Goal: Task Accomplishment & Management: Manage account settings

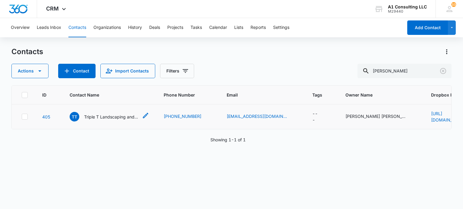
click at [128, 118] on p "Triple T Landscaping and Demo LLC" at bounding box center [111, 117] width 54 height 6
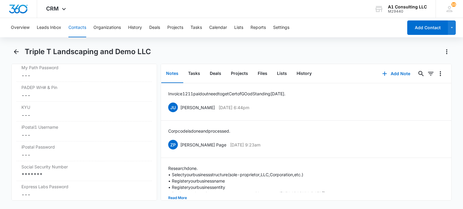
scroll to position [1235, 0]
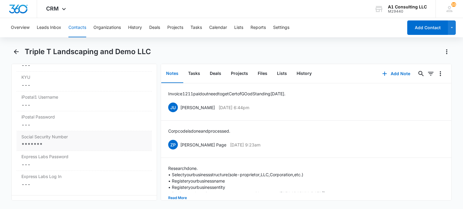
click at [67, 149] on div "*******" at bounding box center [83, 144] width 125 height 7
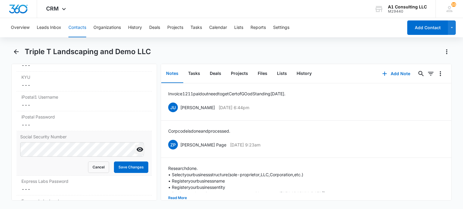
click at [136, 152] on icon "Show" at bounding box center [139, 150] width 7 height 5
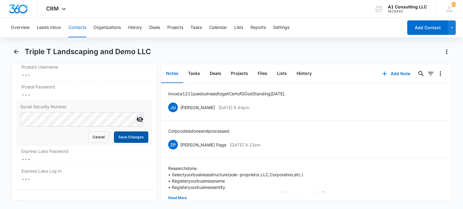
click at [120, 143] on button "Save Changes" at bounding box center [131, 137] width 34 height 11
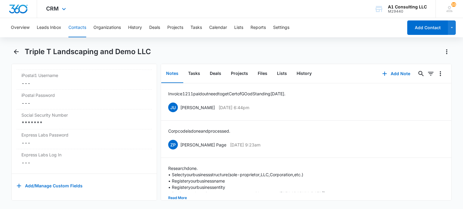
scroll to position [1281, 0]
click at [190, 74] on button "Tasks" at bounding box center [194, 73] width 22 height 19
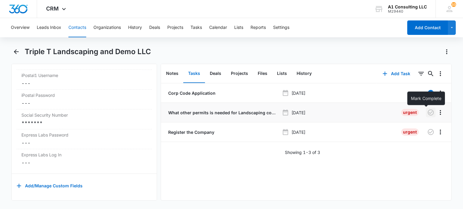
click at [427, 113] on icon "button" at bounding box center [430, 112] width 7 height 7
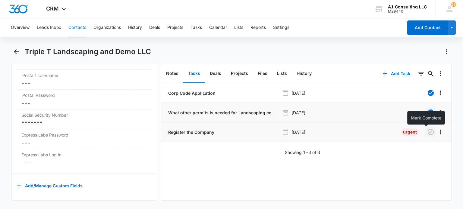
click at [427, 131] on icon "button" at bounding box center [430, 132] width 7 height 7
click at [184, 58] on div "Triple T Landscaping and Demo LLC" at bounding box center [231, 55] width 440 height 17
click at [80, 27] on button "Contacts" at bounding box center [77, 27] width 18 height 19
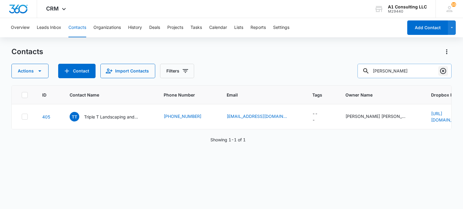
click at [443, 71] on icon "Clear" at bounding box center [443, 71] width 6 height 6
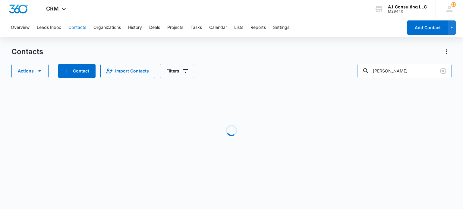
click at [368, 47] on div "Overview Leads Inbox Contacts Organizations History Deals Projects Tasks Calend…" at bounding box center [231, 100] width 463 height 165
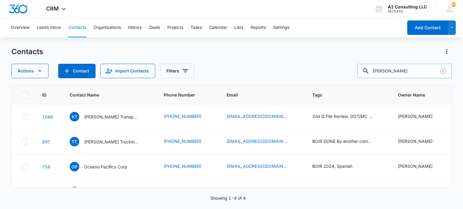
click at [400, 74] on input "hector" at bounding box center [404, 71] width 94 height 14
type input "hector rivas"
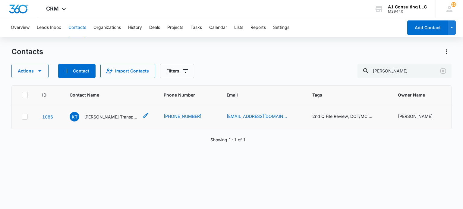
click at [100, 116] on p "Kimberly Transport LLC" at bounding box center [111, 117] width 54 height 6
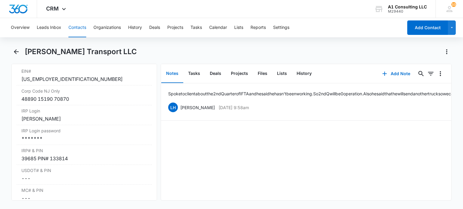
scroll to position [814, 0]
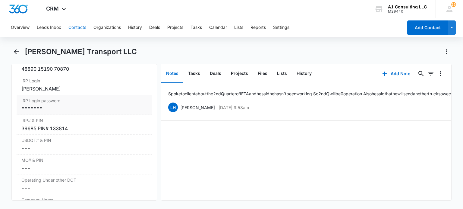
click at [64, 112] on div "*******" at bounding box center [83, 108] width 125 height 7
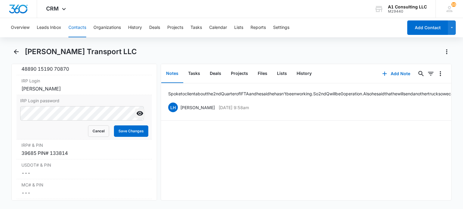
click at [136, 116] on icon "Show" at bounding box center [139, 113] width 7 height 5
drag, startPoint x: 123, startPoint y: 147, endPoint x: 133, endPoint y: 117, distance: 32.0
click at [124, 137] on button "Save Changes" at bounding box center [131, 131] width 34 height 11
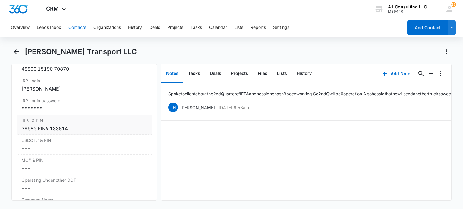
drag, startPoint x: 67, startPoint y: 123, endPoint x: 70, endPoint y: 124, distance: 3.6
click at [68, 112] on div "*******" at bounding box center [83, 108] width 125 height 7
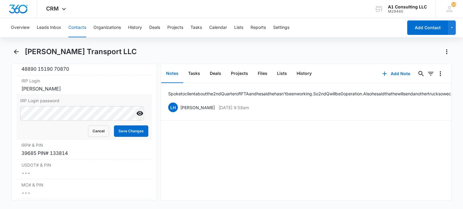
click at [137, 116] on icon "Show" at bounding box center [139, 113] width 7 height 5
drag, startPoint x: 118, startPoint y: 139, endPoint x: 139, endPoint y: 95, distance: 48.8
click at [118, 137] on button "Save Changes" at bounding box center [131, 131] width 34 height 11
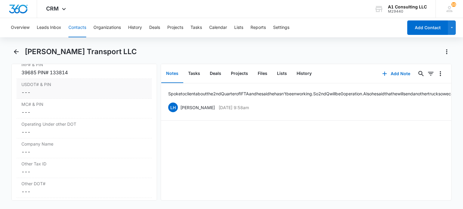
scroll to position [839, 0]
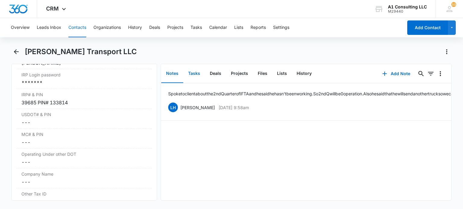
click at [193, 77] on button "Tasks" at bounding box center [194, 73] width 22 height 19
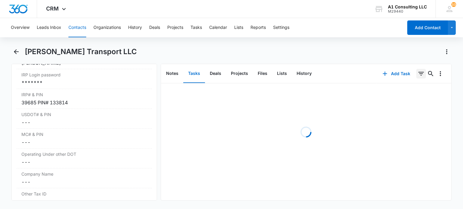
click at [418, 72] on icon "Filters" at bounding box center [420, 74] width 5 height 4
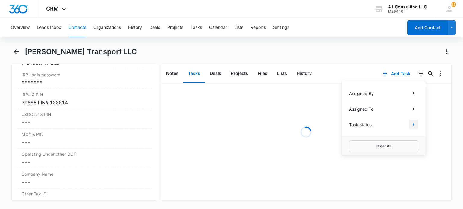
click at [410, 124] on icon "Show Task status filters" at bounding box center [413, 124] width 7 height 7
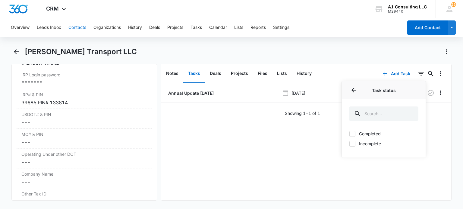
click at [368, 146] on label "Incomplete" at bounding box center [383, 144] width 69 height 6
click at [349, 144] on input "Incomplete" at bounding box center [349, 144] width 0 height 0
checkbox input "true"
click at [326, 59] on div "Kimberly Transport LLC" at bounding box center [231, 55] width 440 height 17
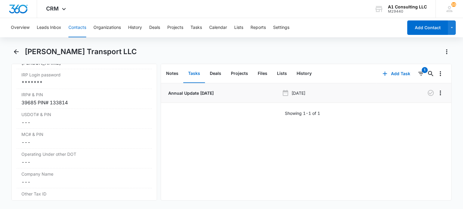
click at [212, 93] on p "Annual Update January 2025" at bounding box center [190, 93] width 47 height 6
click at [74, 24] on button "Contacts" at bounding box center [77, 27] width 18 height 19
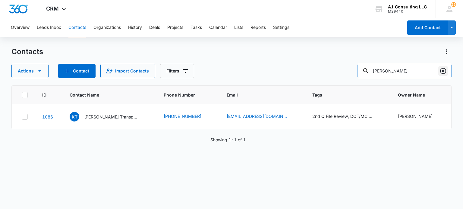
click at [442, 72] on icon "Clear" at bounding box center [443, 71] width 6 height 6
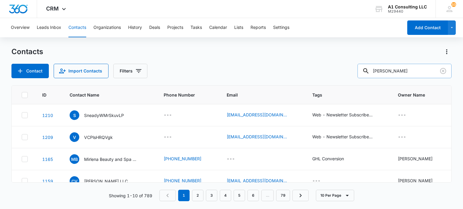
type input "jose aris"
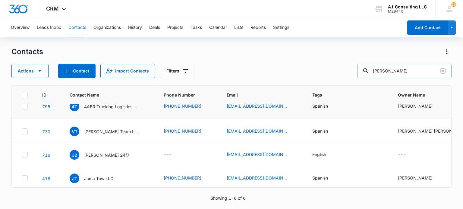
scroll to position [64, 0]
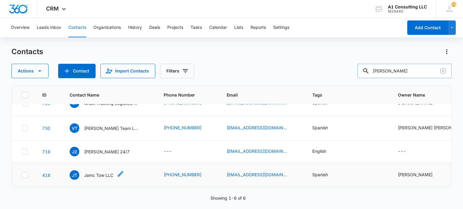
click at [98, 172] on p "Jamc Tow LLC" at bounding box center [98, 175] width 29 height 6
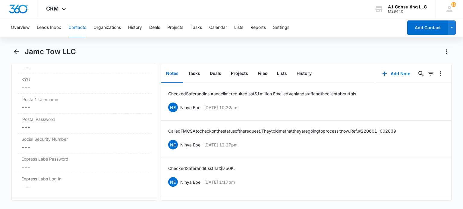
scroll to position [1275, 0]
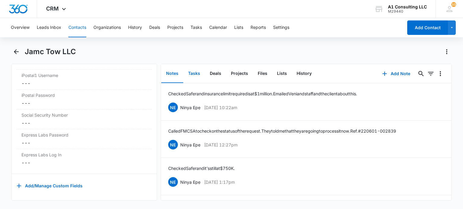
drag, startPoint x: 194, startPoint y: 77, endPoint x: 193, endPoint y: 29, distance: 47.9
click at [194, 77] on button "Tasks" at bounding box center [194, 73] width 22 height 19
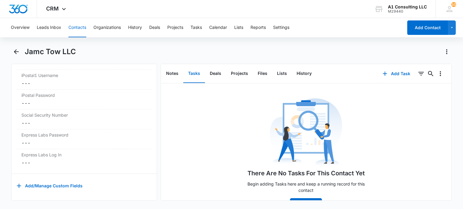
click at [77, 26] on button "Contacts" at bounding box center [77, 27] width 18 height 19
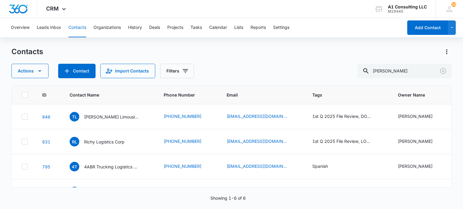
scroll to position [64, 0]
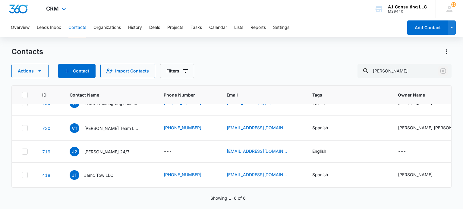
click at [444, 70] on icon "Clear" at bounding box center [442, 70] width 7 height 7
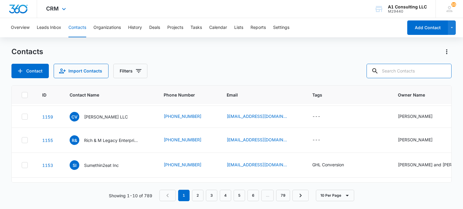
scroll to position [0, 0]
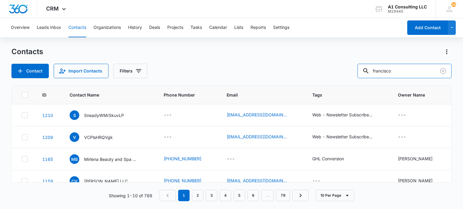
type input "francisco"
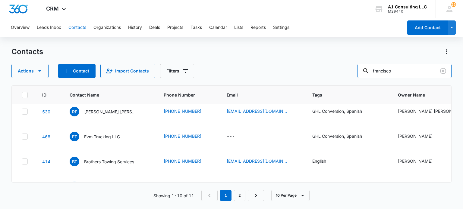
scroll to position [60, 0]
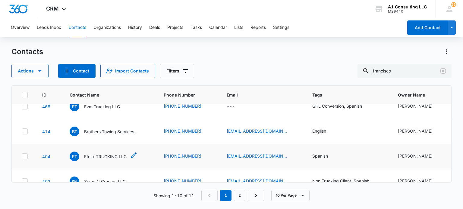
click at [114, 154] on p "Ffelix TRUCKING LLC" at bounding box center [105, 157] width 42 height 6
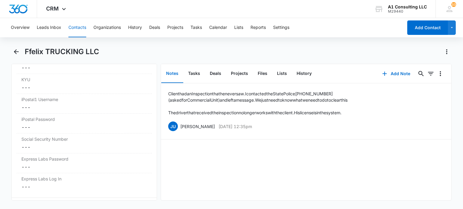
scroll to position [1265, 0]
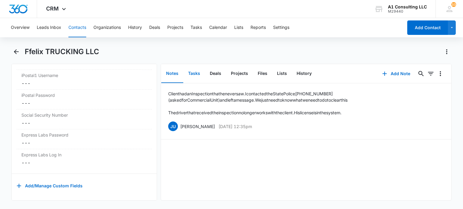
click at [193, 77] on button "Tasks" at bounding box center [194, 73] width 22 height 19
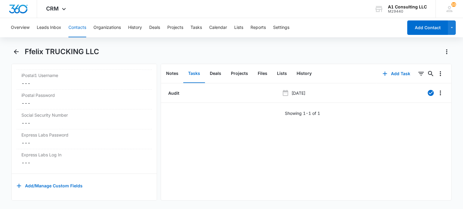
click at [75, 26] on button "Contacts" at bounding box center [77, 27] width 18 height 19
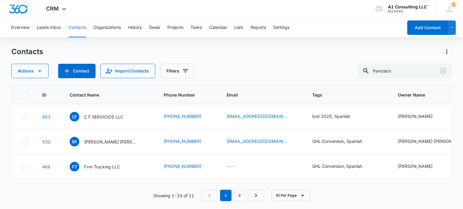
scroll to position [60, 0]
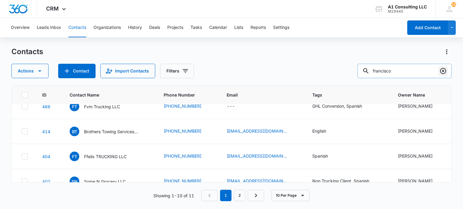
drag, startPoint x: 441, startPoint y: 71, endPoint x: 238, endPoint y: 9, distance: 211.9
click at [441, 71] on icon "Clear" at bounding box center [442, 70] width 7 height 7
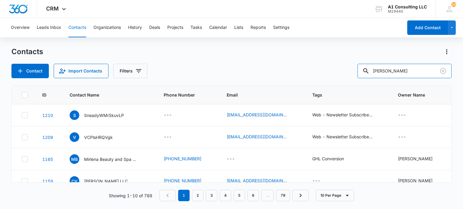
type input "jorge"
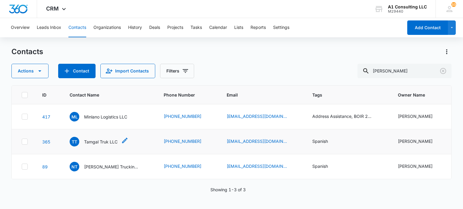
click at [93, 139] on p "Tamgal Truk LLC" at bounding box center [100, 142] width 33 height 6
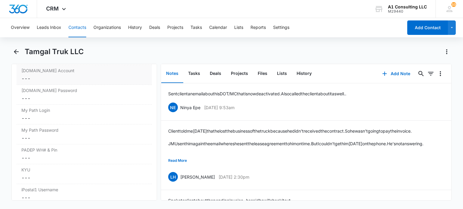
scroll to position [1085, 0]
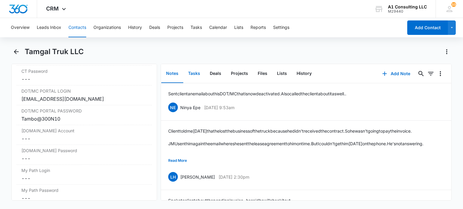
click at [188, 70] on button "Tasks" at bounding box center [194, 73] width 22 height 19
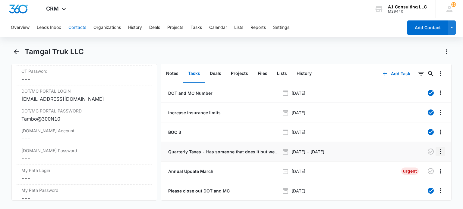
click at [437, 152] on icon "Overflow Menu" at bounding box center [440, 151] width 7 height 7
click at [425, 177] on div "Delete" at bounding box center [419, 177] width 13 height 4
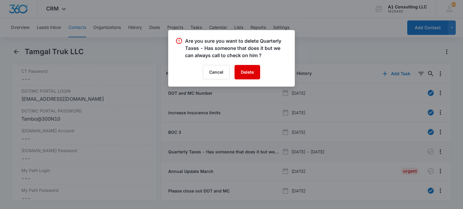
click at [240, 74] on button "Delete" at bounding box center [247, 72] width 26 height 14
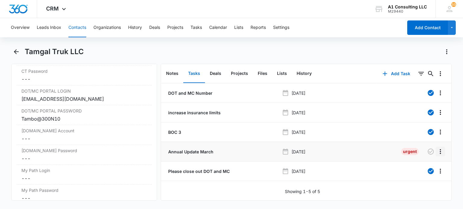
click at [440, 153] on icon "Overflow Menu" at bounding box center [440, 151] width 1 height 5
click at [420, 176] on div "Delete" at bounding box center [419, 177] width 13 height 4
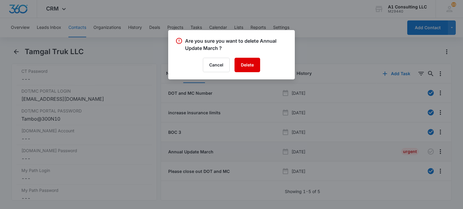
click at [244, 65] on button "Delete" at bounding box center [247, 65] width 26 height 14
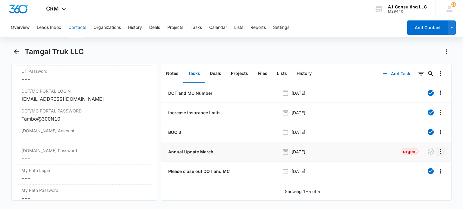
drag, startPoint x: 436, startPoint y: 152, endPoint x: 433, endPoint y: 164, distance: 12.3
click at [437, 153] on icon "Overflow Menu" at bounding box center [440, 151] width 7 height 7
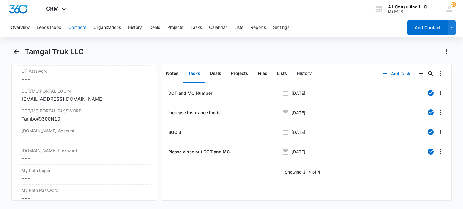
drag, startPoint x: 309, startPoint y: 44, endPoint x: 309, endPoint y: 53, distance: 8.5
click at [309, 44] on div "Overview Leads Inbox Contacts Organizations History Deals Projects Tasks Calend…" at bounding box center [231, 113] width 463 height 190
click at [73, 27] on button "Contacts" at bounding box center [77, 27] width 18 height 19
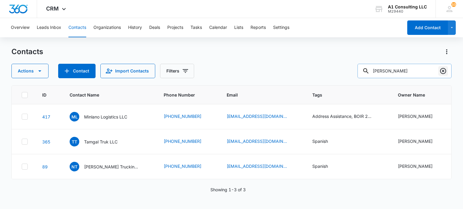
drag, startPoint x: 445, startPoint y: 73, endPoint x: 252, endPoint y: 1, distance: 206.1
click at [444, 73] on icon "Clear" at bounding box center [442, 70] width 7 height 7
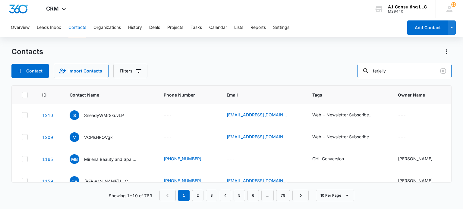
type input "ferjelly"
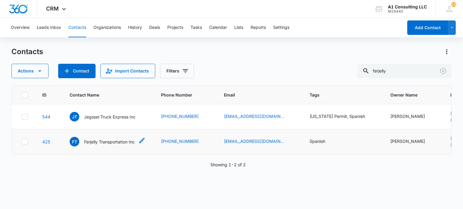
click at [124, 142] on p "Ferjelly Transportation Inc" at bounding box center [109, 142] width 51 height 6
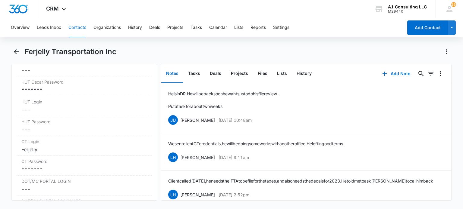
scroll to position [1024, 0]
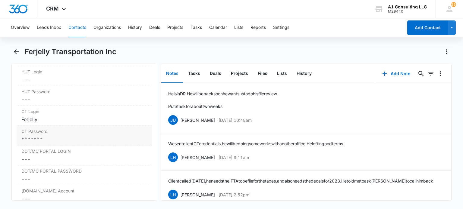
click at [57, 140] on div "*******" at bounding box center [83, 139] width 125 height 7
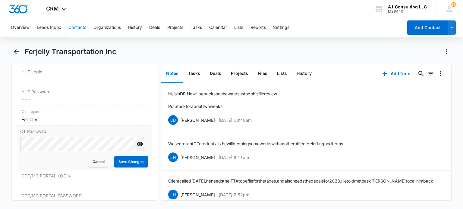
click at [136, 148] on icon "Show" at bounding box center [139, 144] width 7 height 7
drag, startPoint x: 124, startPoint y: 170, endPoint x: 205, endPoint y: 12, distance: 176.9
click at [124, 168] on button "Save Changes" at bounding box center [131, 161] width 34 height 11
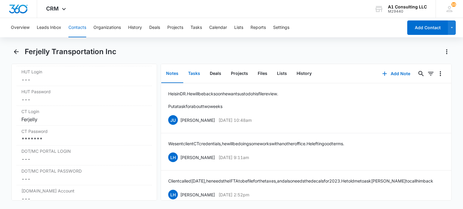
click at [193, 73] on button "Tasks" at bounding box center [194, 73] width 22 height 19
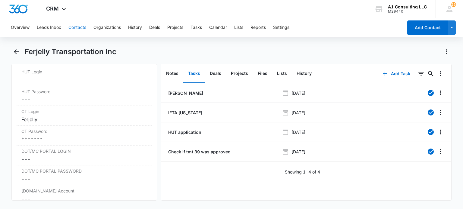
click at [74, 20] on button "Contacts" at bounding box center [77, 27] width 18 height 19
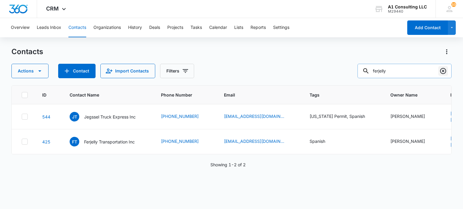
click at [443, 72] on icon "Clear" at bounding box center [443, 71] width 6 height 6
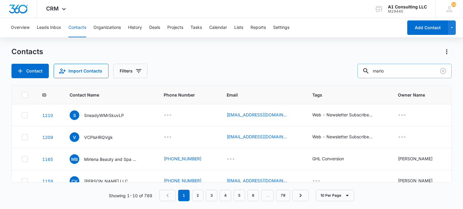
type input "mario"
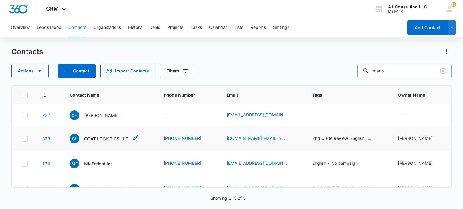
click at [97, 138] on p "GOAT LOGISTICS LLC" at bounding box center [106, 139] width 44 height 6
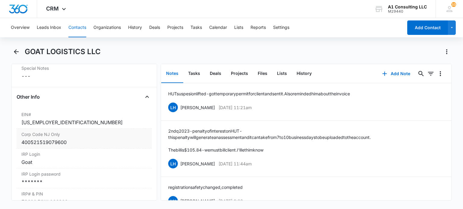
scroll to position [814, 0]
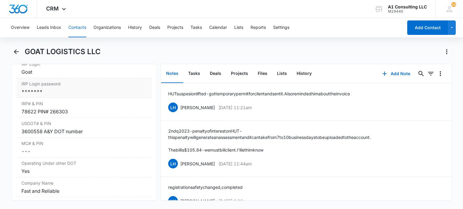
click at [51, 96] on div "*******" at bounding box center [83, 91] width 125 height 7
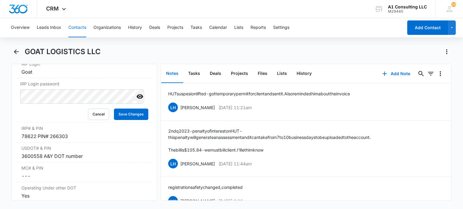
click at [136, 100] on icon "Show" at bounding box center [139, 96] width 7 height 7
drag, startPoint x: 125, startPoint y: 127, endPoint x: 147, endPoint y: 11, distance: 118.1
click at [125, 120] on button "Save Changes" at bounding box center [131, 114] width 34 height 11
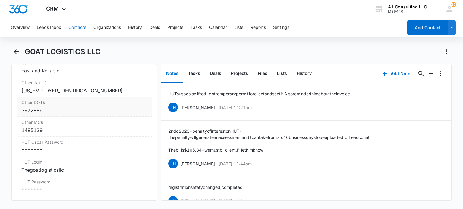
scroll to position [964, 0]
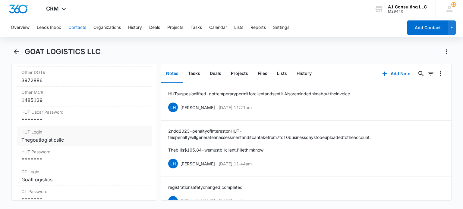
click at [69, 124] on div "*******" at bounding box center [83, 120] width 125 height 7
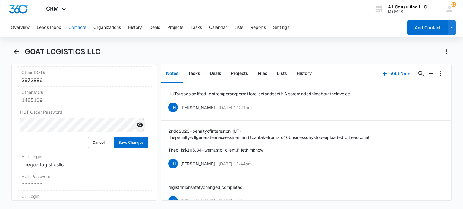
click at [136, 127] on icon "Show" at bounding box center [139, 125] width 7 height 5
click at [117, 149] on button "Save Changes" at bounding box center [131, 142] width 34 height 11
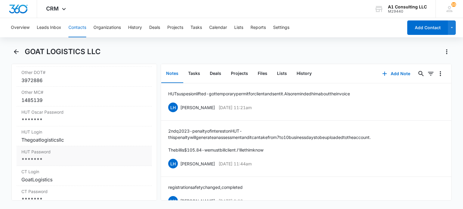
scroll to position [994, 0]
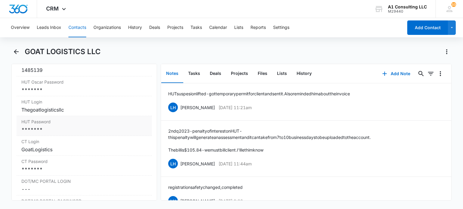
click at [63, 125] on label "HUT Password" at bounding box center [83, 122] width 125 height 6
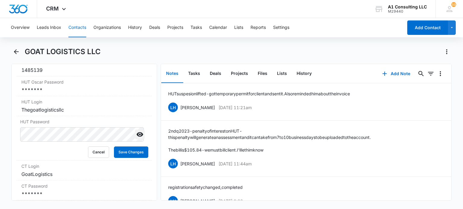
click at [136, 138] on icon "Show" at bounding box center [139, 134] width 7 height 7
drag, startPoint x: 122, startPoint y: 168, endPoint x: 127, endPoint y: 116, distance: 51.5
click at [122, 158] on button "Save Changes" at bounding box center [131, 152] width 34 height 11
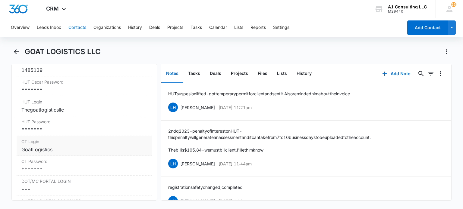
scroll to position [1024, 0]
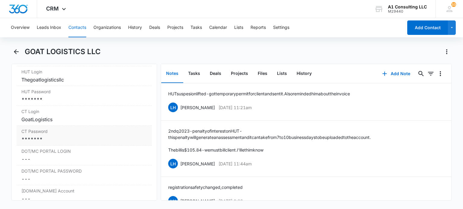
click at [48, 135] on label "CT Password" at bounding box center [83, 131] width 125 height 6
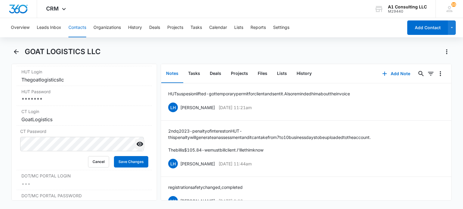
click at [136, 148] on icon "Show" at bounding box center [139, 144] width 7 height 7
click at [118, 168] on button "Save Changes" at bounding box center [131, 161] width 34 height 11
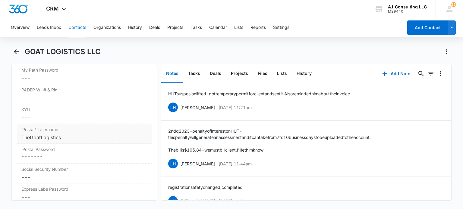
scroll to position [1235, 0]
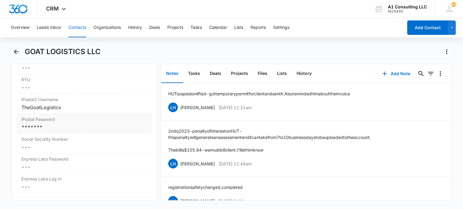
click at [63, 131] on div "*******" at bounding box center [83, 127] width 125 height 7
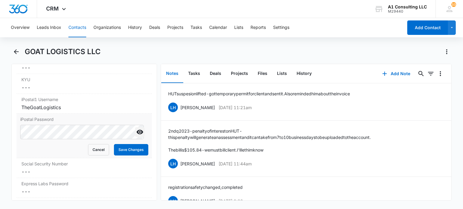
drag, startPoint x: 136, startPoint y: 144, endPoint x: 131, endPoint y: 143, distance: 5.6
click at [136, 136] on icon "Show" at bounding box center [139, 132] width 7 height 7
drag, startPoint x: 118, startPoint y: 161, endPoint x: 151, endPoint y: 13, distance: 151.9
click at [118, 156] on button "Save Changes" at bounding box center [131, 149] width 34 height 11
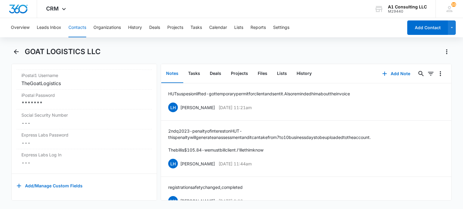
scroll to position [1184, 0]
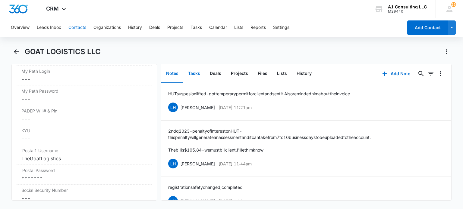
click at [191, 77] on button "Tasks" at bounding box center [194, 73] width 22 height 19
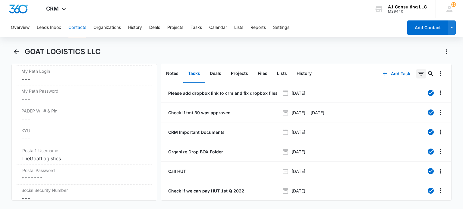
drag, startPoint x: 413, startPoint y: 74, endPoint x: 421, endPoint y: 102, distance: 29.1
click at [417, 75] on icon "Filters" at bounding box center [420, 73] width 7 height 7
click at [410, 121] on icon "Show Task status filters" at bounding box center [413, 124] width 7 height 7
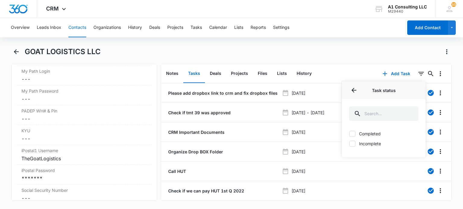
click at [380, 142] on label "Incomplete" at bounding box center [383, 144] width 69 height 6
click at [349, 144] on input "Incomplete" at bounding box center [349, 144] width 0 height 0
checkbox input "true"
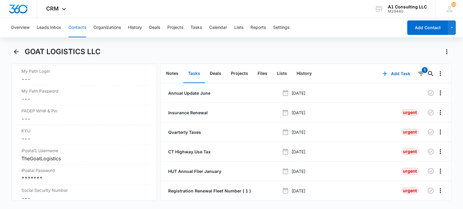
click at [317, 58] on div "GOAT LOGISTICS LLC" at bounding box center [231, 55] width 440 height 17
click at [184, 92] on p "Annual Update June" at bounding box center [188, 93] width 43 height 6
click at [192, 113] on p "Insurance Renewal" at bounding box center [187, 113] width 41 height 6
click at [193, 131] on p "Quarterly Taxes" at bounding box center [184, 132] width 34 height 6
click at [198, 151] on p "CT Highway Use Tax" at bounding box center [189, 152] width 44 height 6
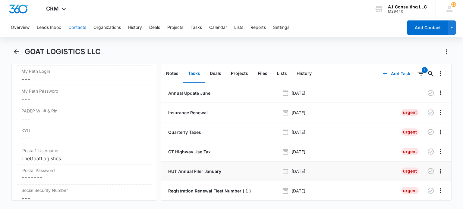
click at [199, 172] on p "HUT Annual Filer January" at bounding box center [194, 171] width 54 height 6
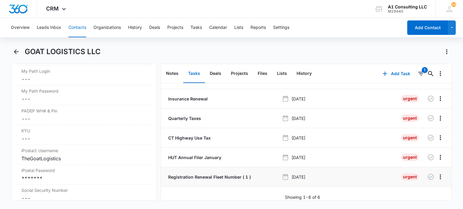
click at [201, 174] on p "Registration Renewal Fleet Number ( 1 )" at bounding box center [209, 177] width 84 height 6
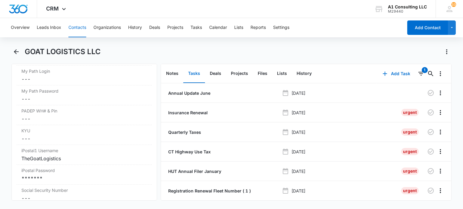
drag, startPoint x: 76, startPoint y: 27, endPoint x: 89, endPoint y: 29, distance: 13.4
click at [77, 27] on button "Contacts" at bounding box center [77, 27] width 18 height 19
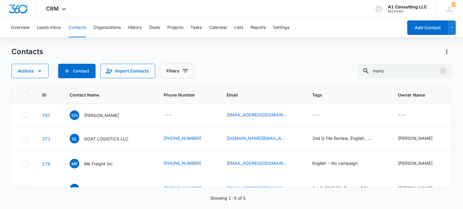
drag, startPoint x: 444, startPoint y: 70, endPoint x: 352, endPoint y: 48, distance: 93.9
click at [443, 70] on icon "Clear" at bounding box center [442, 70] width 7 height 7
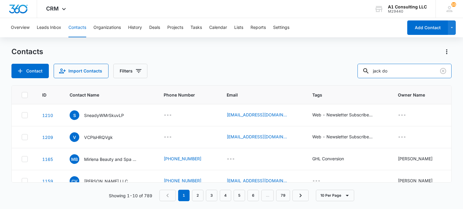
type input "jack do"
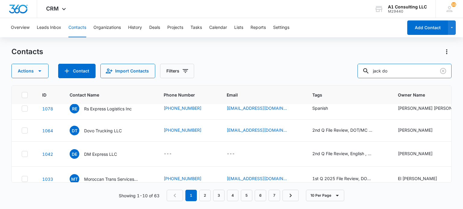
scroll to position [163, 0]
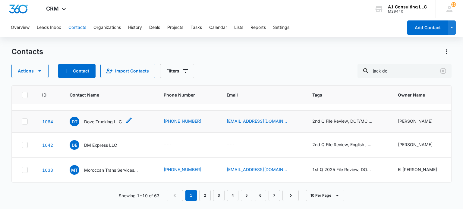
click at [110, 117] on div "DT Dovo Trucking LLC" at bounding box center [96, 122] width 52 height 10
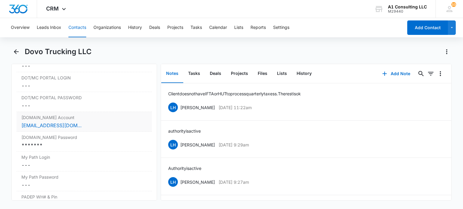
scroll to position [1145, 0]
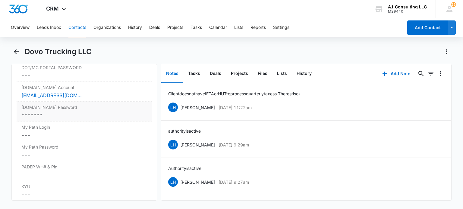
click at [62, 119] on div "*******" at bounding box center [83, 115] width 125 height 7
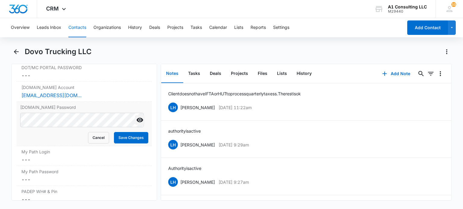
click at [136, 123] on icon "Show" at bounding box center [139, 120] width 7 height 5
click at [127, 140] on button "Save Changes" at bounding box center [131, 137] width 34 height 11
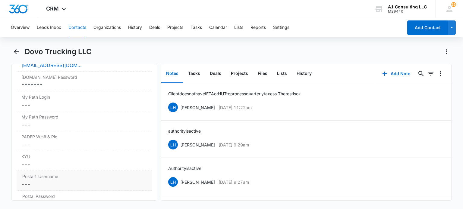
scroll to position [1235, 0]
click at [197, 74] on button "Tasks" at bounding box center [194, 73] width 22 height 19
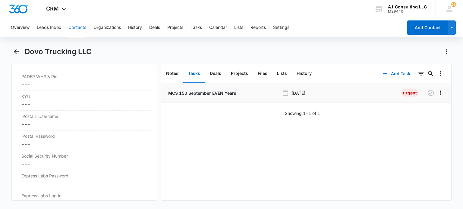
click at [199, 93] on p "MCS 150 September EVEN Years" at bounding box center [201, 93] width 69 height 6
click at [74, 27] on button "Contacts" at bounding box center [77, 27] width 18 height 19
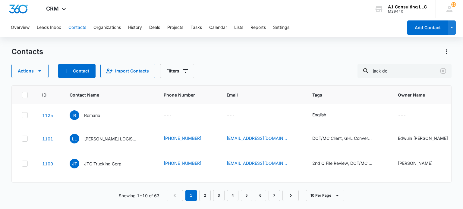
scroll to position [163, 0]
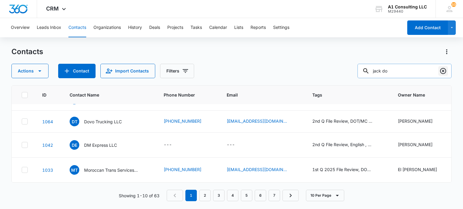
click at [443, 69] on icon "Clear" at bounding box center [442, 70] width 7 height 7
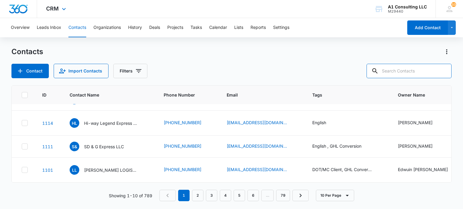
scroll to position [0, 0]
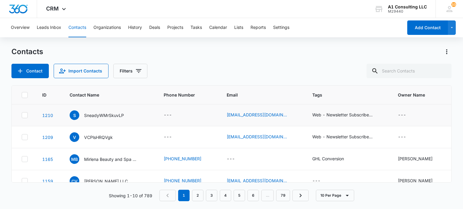
drag, startPoint x: 20, startPoint y: 114, endPoint x: 22, endPoint y: 120, distance: 6.6
click at [20, 114] on td at bounding box center [23, 116] width 23 height 22
drag, startPoint x: 24, startPoint y: 115, endPoint x: 24, endPoint y: 133, distance: 17.5
click at [24, 115] on icon at bounding box center [24, 115] width 5 height 5
click at [22, 115] on input "checkbox" at bounding box center [21, 115] width 0 height 0
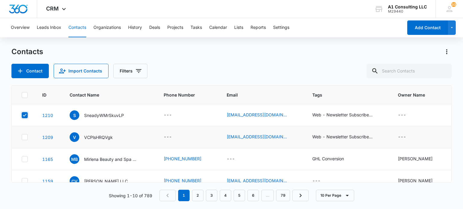
checkbox input "true"
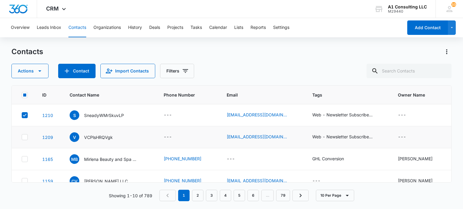
click at [24, 138] on icon at bounding box center [25, 137] width 4 height 3
click at [22, 138] on input "checkbox" at bounding box center [21, 137] width 0 height 0
checkbox input "true"
click at [41, 72] on icon "button" at bounding box center [39, 70] width 7 height 7
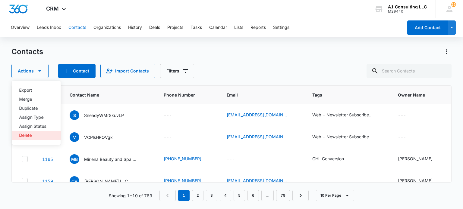
click at [37, 138] on button "Delete" at bounding box center [36, 135] width 49 height 9
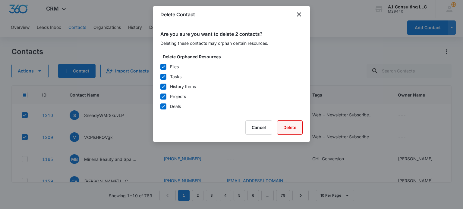
click at [300, 128] on button "Delete" at bounding box center [290, 128] width 26 height 14
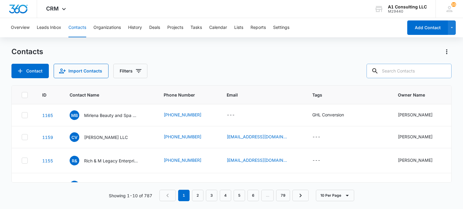
click at [403, 76] on input "text" at bounding box center [408, 71] width 85 height 14
type input "irb"
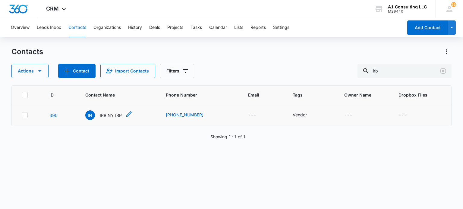
click at [114, 114] on p "IRB NY IRP" at bounding box center [111, 115] width 22 height 6
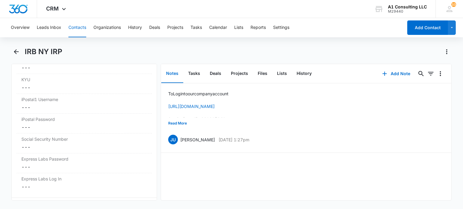
scroll to position [1260, 0]
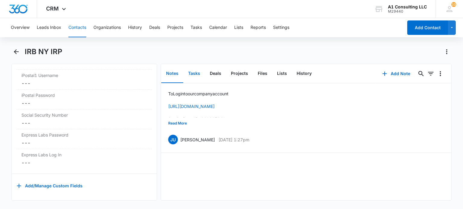
click at [190, 76] on button "Tasks" at bounding box center [194, 73] width 22 height 19
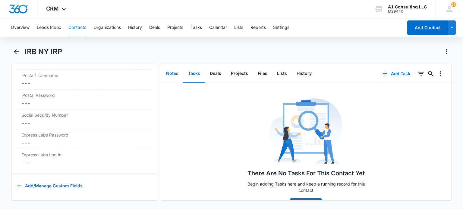
click at [167, 68] on button "Notes" at bounding box center [172, 73] width 22 height 19
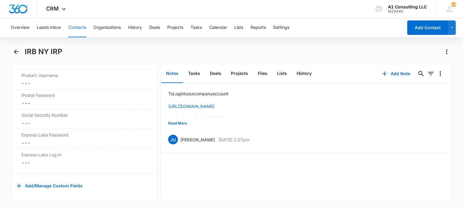
click at [77, 30] on button "Contacts" at bounding box center [77, 27] width 18 height 19
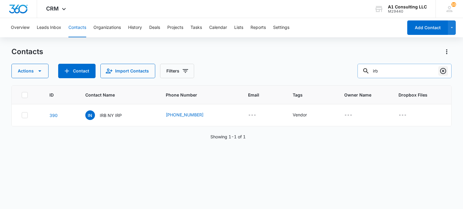
click at [446, 74] on icon "Clear" at bounding box center [442, 70] width 7 height 7
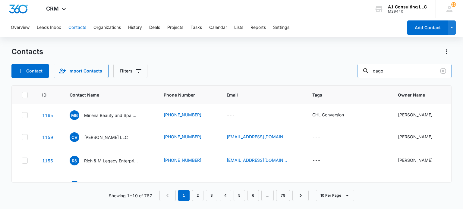
type input "dago"
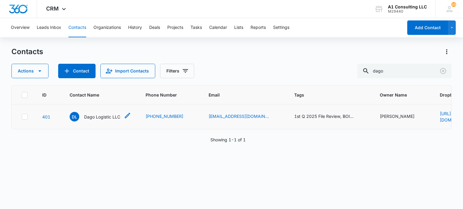
click at [96, 117] on p "Dago Logistic LLC" at bounding box center [102, 117] width 36 height 6
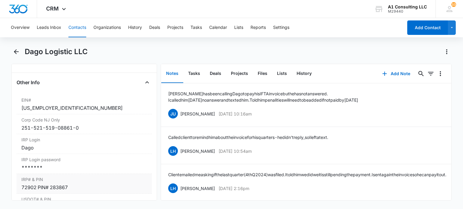
scroll to position [814, 0]
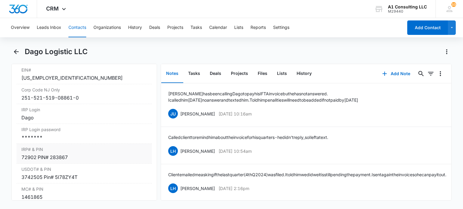
click at [57, 141] on div "*******" at bounding box center [83, 137] width 125 height 7
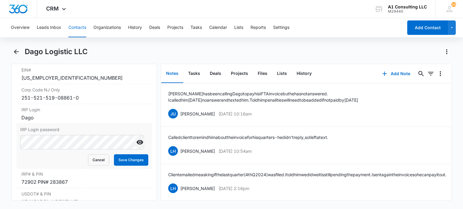
click at [137, 145] on icon "Show" at bounding box center [139, 142] width 7 height 5
drag, startPoint x: 124, startPoint y: 173, endPoint x: 131, endPoint y: 158, distance: 17.0
click at [125, 166] on button "Save Changes" at bounding box center [131, 160] width 34 height 11
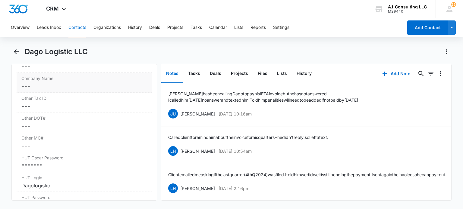
scroll to position [994, 0]
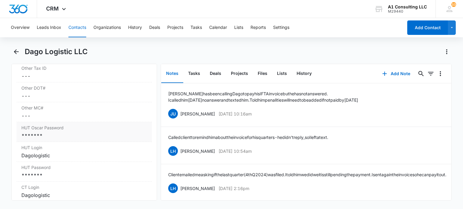
click at [58, 140] on div "*******" at bounding box center [83, 135] width 125 height 7
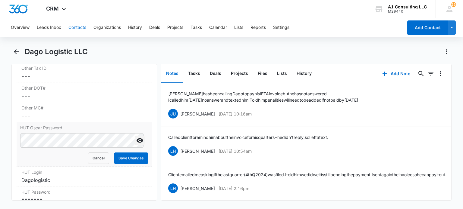
click at [137, 143] on icon "Show" at bounding box center [139, 141] width 7 height 5
click at [125, 164] on button "Save Changes" at bounding box center [131, 158] width 34 height 11
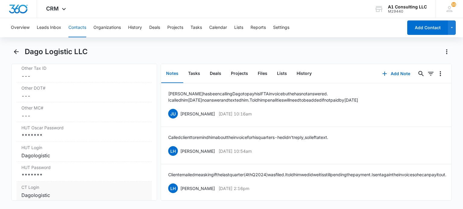
scroll to position [1024, 0]
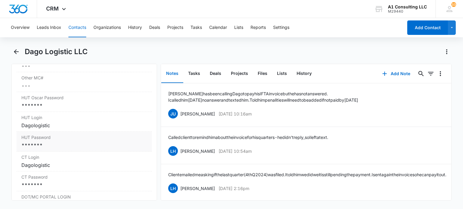
click at [52, 149] on div "*******" at bounding box center [83, 145] width 125 height 7
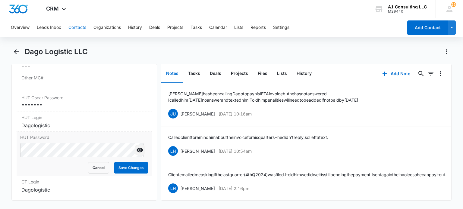
drag, startPoint x: 137, startPoint y: 161, endPoint x: 130, endPoint y: 161, distance: 6.9
click at [136, 154] on icon "Show" at bounding box center [139, 150] width 7 height 7
click at [115, 174] on button "Save Changes" at bounding box center [131, 167] width 34 height 11
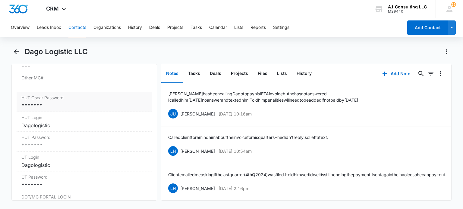
scroll to position [1085, 0]
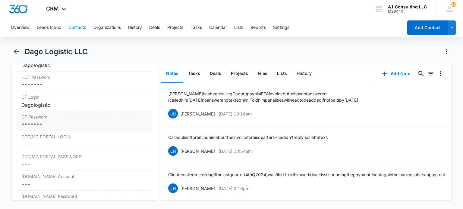
click at [79, 129] on div "*******" at bounding box center [83, 124] width 125 height 7
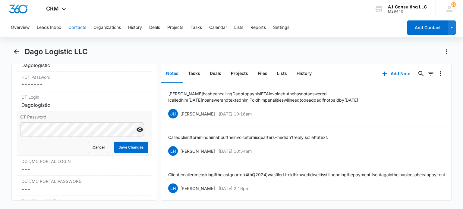
click at [136, 133] on icon "Show" at bounding box center [139, 129] width 7 height 7
click at [121, 153] on button "Save Changes" at bounding box center [131, 147] width 34 height 11
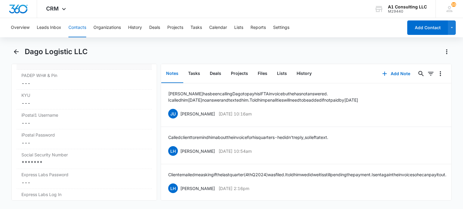
scroll to position [1296, 0]
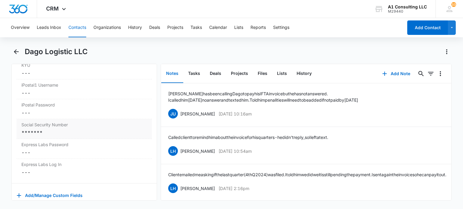
click at [74, 139] on div "Social Security Number Cancel Save Changes *******" at bounding box center [84, 129] width 135 height 20
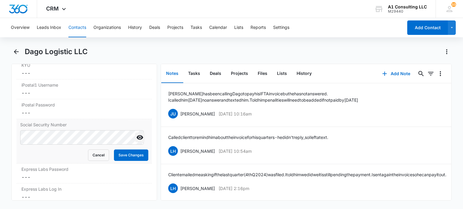
click at [136, 140] on icon "Show" at bounding box center [139, 138] width 7 height 5
drag, startPoint x: 121, startPoint y: 171, endPoint x: 144, endPoint y: 46, distance: 127.1
click at [122, 161] on button "Save Changes" at bounding box center [131, 155] width 34 height 11
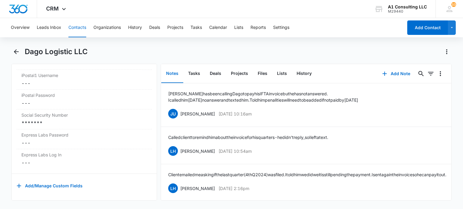
scroll to position [1230, 0]
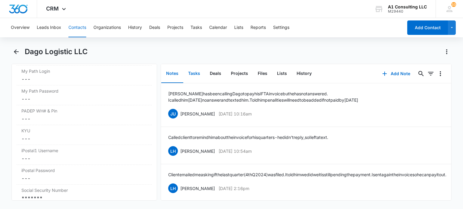
click at [187, 78] on button "Tasks" at bounding box center [194, 73] width 22 height 19
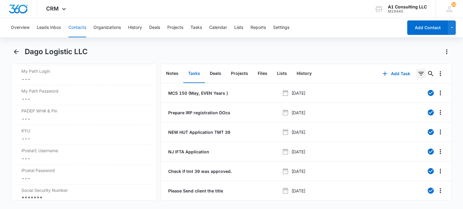
click at [418, 77] on icon "Filters" at bounding box center [420, 73] width 7 height 7
click at [410, 123] on icon "Show Task status filters" at bounding box center [413, 124] width 7 height 7
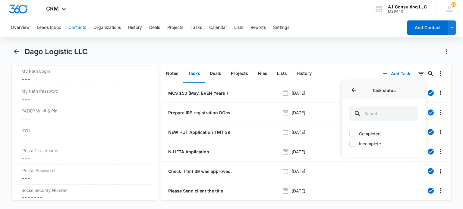
drag, startPoint x: 371, startPoint y: 147, endPoint x: 366, endPoint y: 139, distance: 9.7
click at [371, 147] on div "Completed Incomplete" at bounding box center [384, 142] width 84 height 31
click at [365, 142] on label "Incomplete" at bounding box center [383, 144] width 69 height 6
click at [349, 144] on input "Incomplete" at bounding box center [349, 144] width 0 height 0
checkbox input "true"
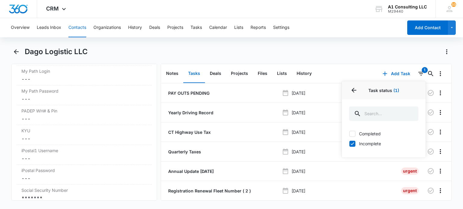
click at [373, 51] on div "Dago Logistic LLC" at bounding box center [238, 52] width 427 height 10
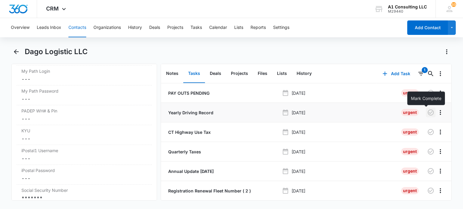
click at [427, 114] on icon "button" at bounding box center [430, 112] width 7 height 7
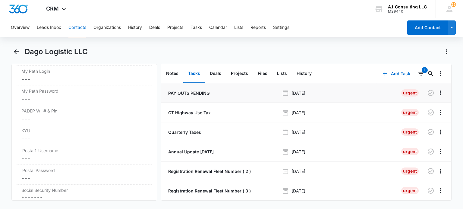
click at [200, 94] on p "PAY OUTS PENDING" at bounding box center [188, 93] width 42 height 6
click at [198, 110] on p "CT Highway Use Tax" at bounding box center [189, 113] width 44 height 6
click at [192, 129] on p "Quarterly Taxes" at bounding box center [184, 132] width 34 height 6
click at [190, 153] on p "Annual Update OCTOBER 2021" at bounding box center [190, 152] width 47 height 6
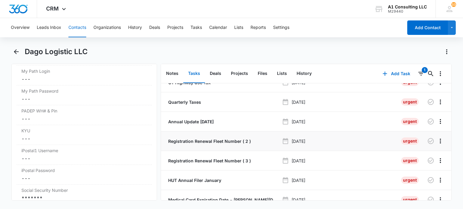
click at [197, 141] on p "Registration Renewal Fleet Number ( 2 )" at bounding box center [209, 141] width 84 height 6
click at [199, 158] on p "Registration Renewal Fleet Number ( 3 )" at bounding box center [209, 161] width 84 height 6
click at [202, 178] on p "HUT Annual Filer January" at bounding box center [194, 180] width 54 height 6
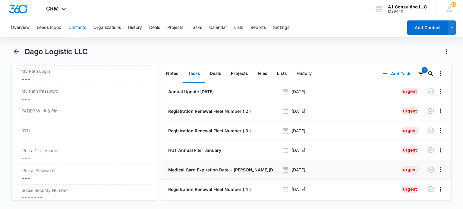
click at [205, 171] on p "Medical Card Expiration Date - Dagoberto Evangelista" at bounding box center [223, 170] width 112 height 6
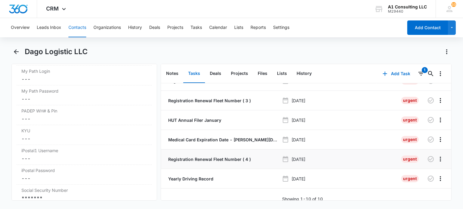
click at [212, 158] on p "Registration Renewal Fleet Number ( 4 )" at bounding box center [209, 159] width 84 height 6
click at [204, 177] on p "Yearly Driving Record" at bounding box center [190, 179] width 46 height 6
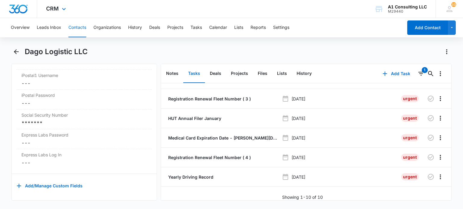
scroll to position [1200, 0]
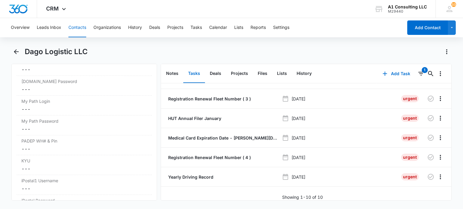
click at [73, 30] on button "Contacts" at bounding box center [77, 27] width 18 height 19
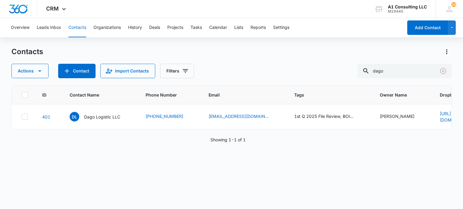
drag, startPoint x: 446, startPoint y: 71, endPoint x: 313, endPoint y: 25, distance: 140.7
click at [446, 71] on button "Clear" at bounding box center [443, 71] width 10 height 10
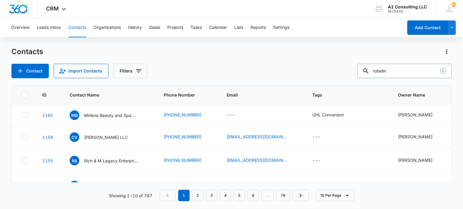
type input "robelin"
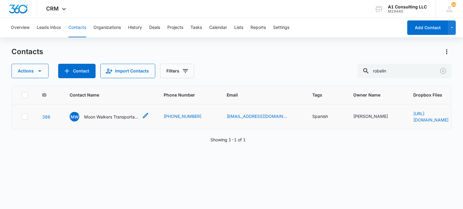
drag, startPoint x: 117, startPoint y: 115, endPoint x: 137, endPoint y: 3, distance: 113.9
click at [117, 115] on p "Moon Walkers Transportation LLC" at bounding box center [111, 117] width 54 height 6
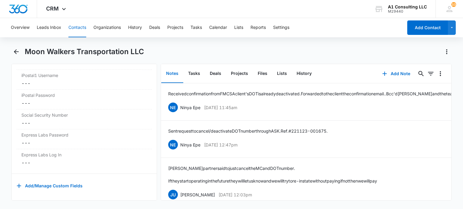
scroll to position [1267, 0]
click at [195, 74] on button "Tasks" at bounding box center [194, 73] width 22 height 19
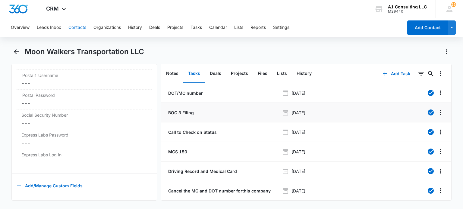
scroll to position [37, 0]
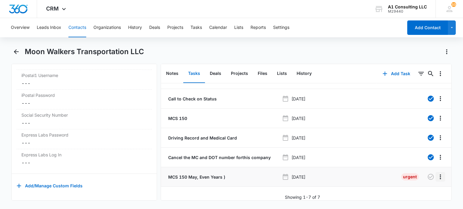
click at [440, 175] on icon "Overflow Menu" at bounding box center [440, 177] width 1 height 5
click at [421, 200] on div "Delete" at bounding box center [419, 199] width 13 height 4
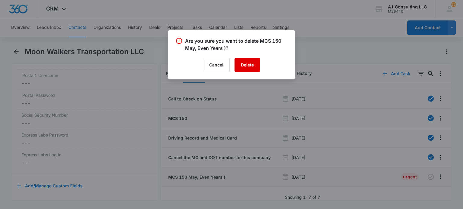
click at [238, 64] on button "Delete" at bounding box center [247, 65] width 26 height 14
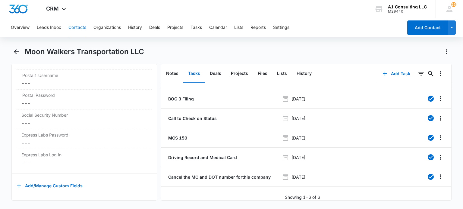
drag, startPoint x: 75, startPoint y: 29, endPoint x: 110, endPoint y: 46, distance: 38.4
click at [76, 30] on button "Contacts" at bounding box center [77, 27] width 18 height 19
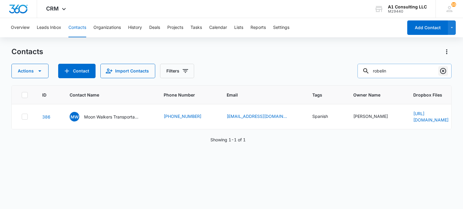
click at [441, 71] on icon "Clear" at bounding box center [442, 70] width 7 height 7
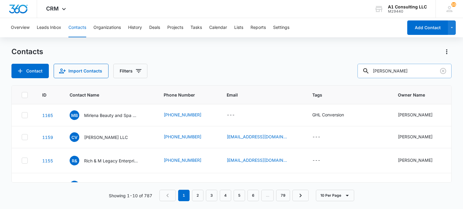
type input "coleman"
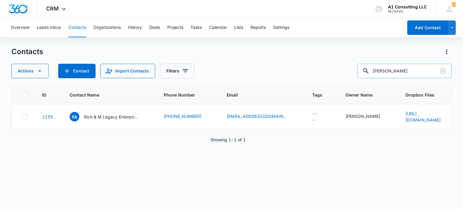
drag, startPoint x: 115, startPoint y: 117, endPoint x: 133, endPoint y: 53, distance: 66.2
click at [115, 117] on p "Rich & M Legacy Enterprises LLC" at bounding box center [111, 117] width 54 height 6
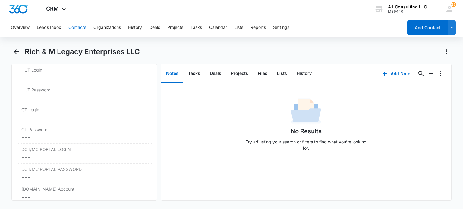
scroll to position [1001, 0]
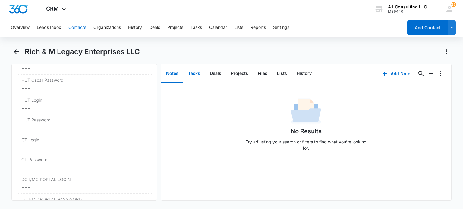
click at [194, 75] on button "Tasks" at bounding box center [194, 73] width 22 height 19
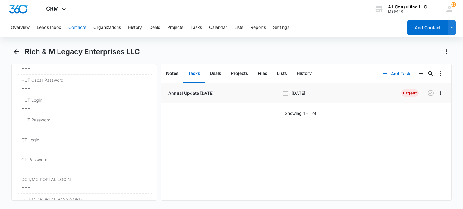
click at [211, 92] on p "Annual Update [DATE]" at bounding box center [190, 93] width 47 height 6
click at [83, 27] on button "Contacts" at bounding box center [77, 27] width 18 height 19
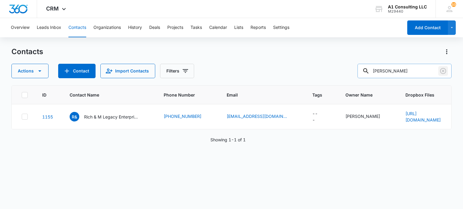
click at [441, 74] on icon "Clear" at bounding box center [442, 70] width 7 height 7
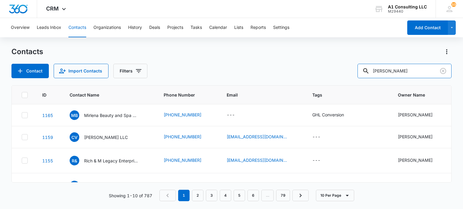
type input "sammy"
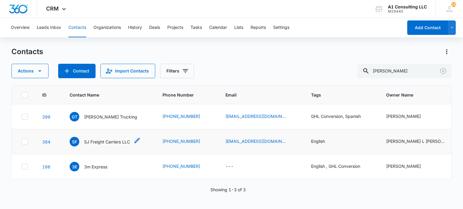
click at [112, 143] on p "SJ Freight Carriers LLC" at bounding box center [107, 142] width 46 height 6
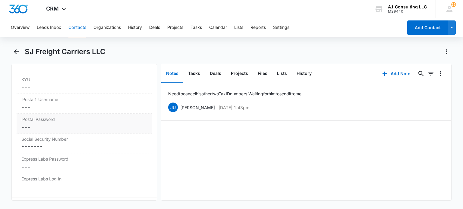
scroll to position [1265, 0]
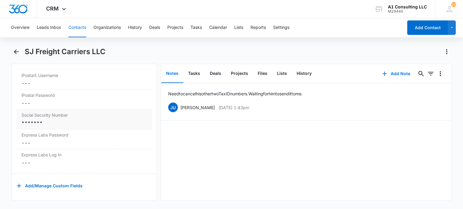
click at [59, 127] on div "*******" at bounding box center [83, 123] width 125 height 7
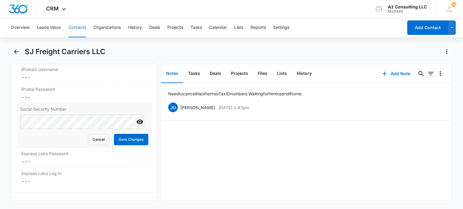
click at [136, 126] on icon "Show" at bounding box center [139, 121] width 7 height 7
click at [124, 146] on button "Save Changes" at bounding box center [131, 139] width 34 height 11
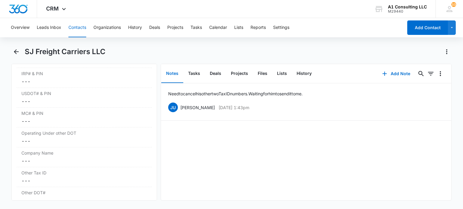
scroll to position [814, 0]
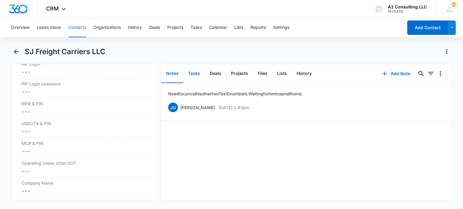
click at [198, 76] on button "Tasks" at bounding box center [194, 73] width 22 height 19
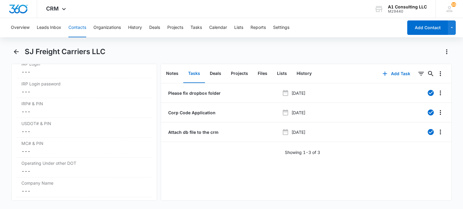
drag, startPoint x: 78, startPoint y: 25, endPoint x: 192, endPoint y: 37, distance: 114.8
click at [78, 25] on button "Contacts" at bounding box center [77, 27] width 18 height 19
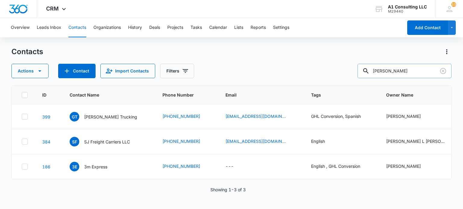
click at [441, 65] on div at bounding box center [443, 71] width 10 height 14
click at [443, 73] on icon "Clear" at bounding box center [442, 70] width 7 height 7
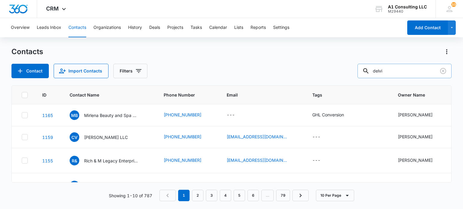
type input "delvi"
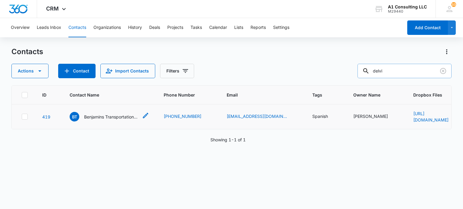
click at [123, 118] on p "Benjamins Transportation Inc" at bounding box center [111, 117] width 54 height 6
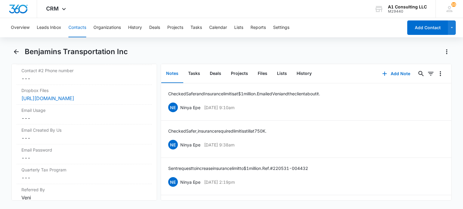
scroll to position [551, 0]
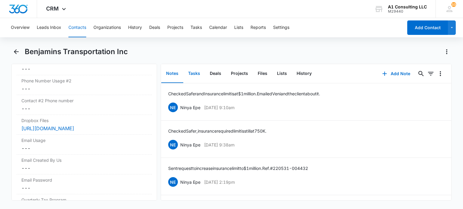
click at [193, 71] on button "Tasks" at bounding box center [194, 73] width 22 height 19
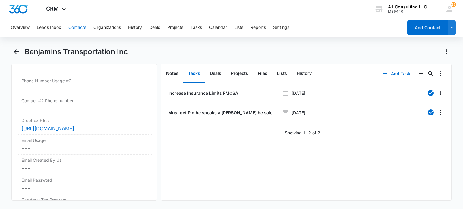
click at [78, 27] on button "Contacts" at bounding box center [77, 27] width 18 height 19
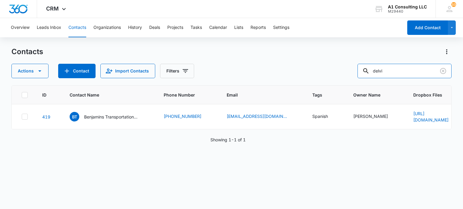
drag, startPoint x: 372, startPoint y: 72, endPoint x: 336, endPoint y: 72, distance: 35.6
click at [336, 72] on div "Actions Contact Import Contacts Filters delvi" at bounding box center [231, 71] width 440 height 14
type input "l"
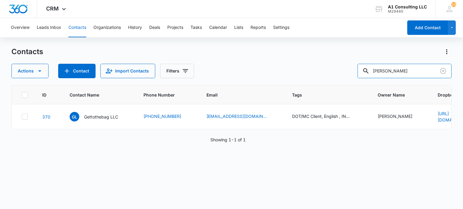
drag, startPoint x: 396, startPoint y: 71, endPoint x: 340, endPoint y: 71, distance: 55.4
click at [340, 71] on div "Actions Contact Import Contacts Filters alan" at bounding box center [231, 71] width 440 height 14
type input "sin dormir"
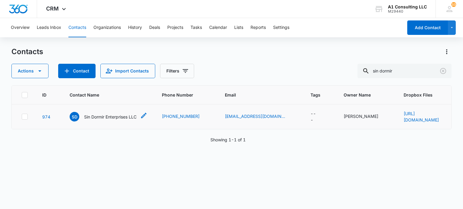
click at [126, 117] on p "Sin Dormir Enterprises LLC" at bounding box center [110, 117] width 52 height 6
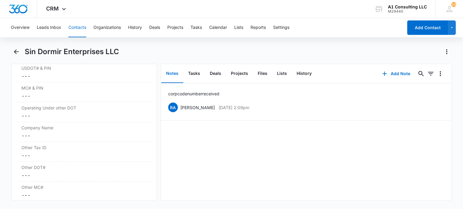
scroll to position [844, 0]
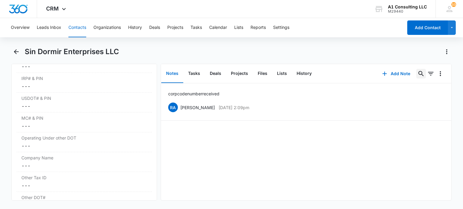
drag, startPoint x: 74, startPoint y: 29, endPoint x: 415, endPoint y: 75, distance: 344.8
click at [74, 29] on button "Contacts" at bounding box center [77, 27] width 18 height 19
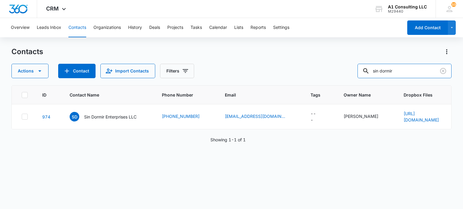
drag, startPoint x: 412, startPoint y: 71, endPoint x: 340, endPoint y: 71, distance: 72.0
click at [340, 71] on div "Actions Contact Import Contacts Filters sin dormir" at bounding box center [231, 71] width 440 height 14
type input "alan"
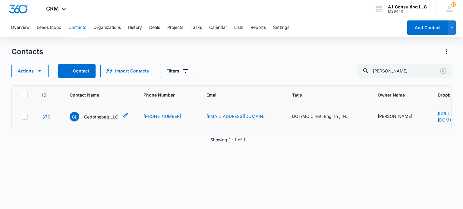
click at [96, 116] on p "Gettothebag LLC" at bounding box center [101, 117] width 34 height 6
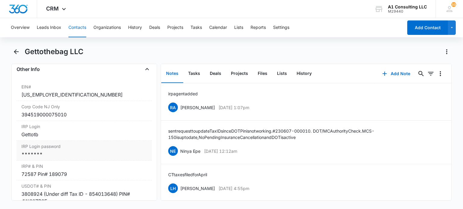
scroll to position [783, 0]
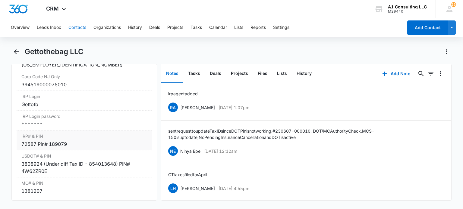
click at [60, 128] on div "*******" at bounding box center [83, 124] width 125 height 7
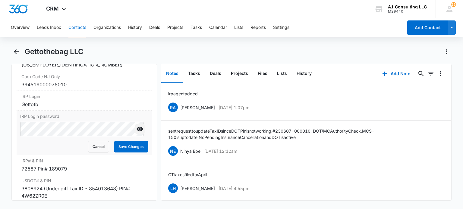
click at [136, 132] on icon "Show" at bounding box center [139, 129] width 7 height 5
click at [132, 149] on button "Save Changes" at bounding box center [131, 146] width 34 height 11
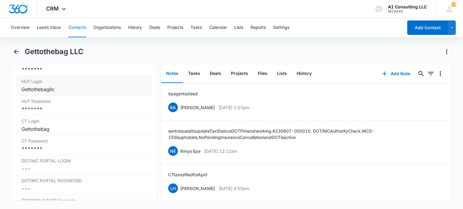
scroll to position [994, 0]
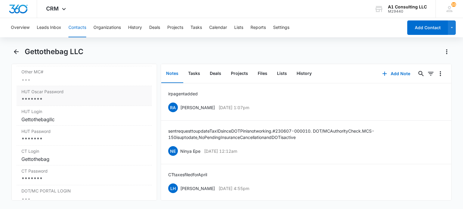
click at [49, 102] on div "*******" at bounding box center [83, 99] width 125 height 7
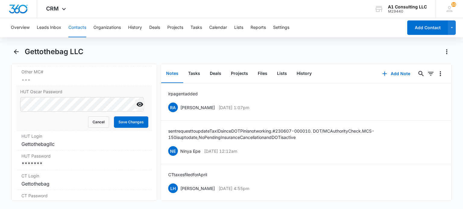
click at [136, 107] on icon "Show" at bounding box center [139, 104] width 7 height 5
drag, startPoint x: 128, startPoint y: 132, endPoint x: 130, endPoint y: 125, distance: 7.1
click at [128, 128] on button "Save Changes" at bounding box center [131, 122] width 34 height 11
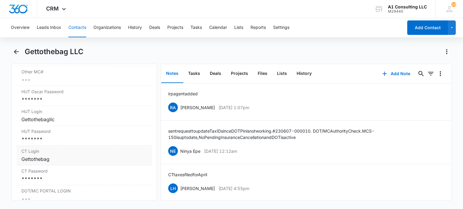
click at [62, 143] on div "*******" at bounding box center [83, 139] width 125 height 7
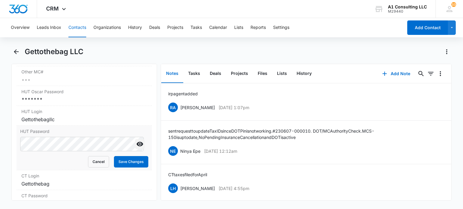
click at [137, 147] on icon "Show" at bounding box center [139, 144] width 7 height 5
click at [123, 165] on button "Save Changes" at bounding box center [131, 161] width 34 height 11
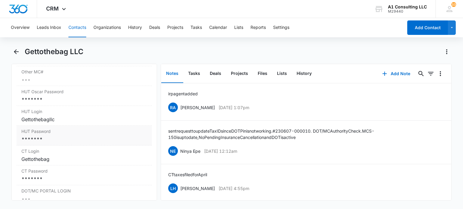
scroll to position [1024, 0]
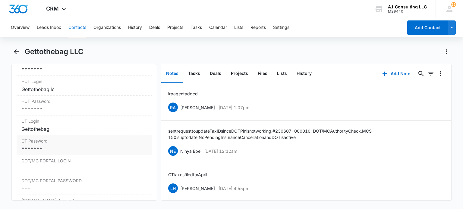
click at [57, 152] on div "*******" at bounding box center [83, 149] width 125 height 7
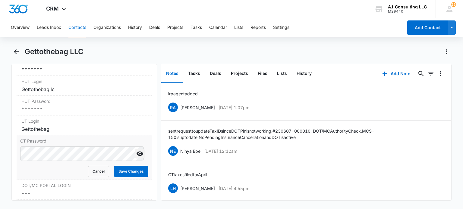
click at [136, 158] on icon "Show" at bounding box center [139, 153] width 7 height 7
click at [122, 177] on button "Save Changes" at bounding box center [131, 171] width 34 height 11
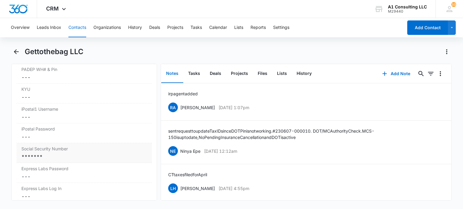
scroll to position [1265, 0]
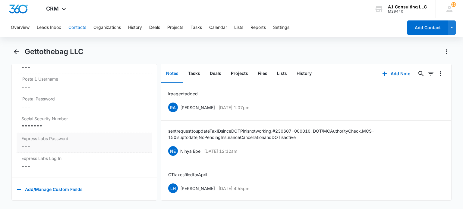
drag, startPoint x: 69, startPoint y: 130, endPoint x: 144, endPoint y: 152, distance: 78.5
click at [69, 130] on div "*******" at bounding box center [83, 126] width 125 height 7
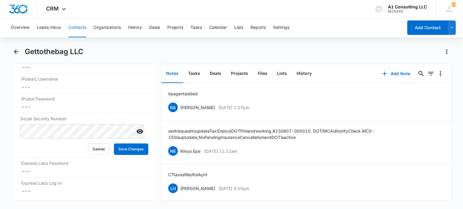
click at [138, 134] on icon "Show" at bounding box center [139, 132] width 7 height 5
drag, startPoint x: 119, startPoint y: 156, endPoint x: 123, endPoint y: 149, distance: 8.6
click at [119, 155] on button "Save Changes" at bounding box center [131, 149] width 34 height 11
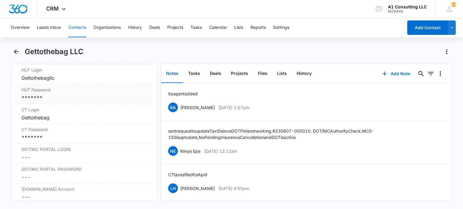
scroll to position [976, 0]
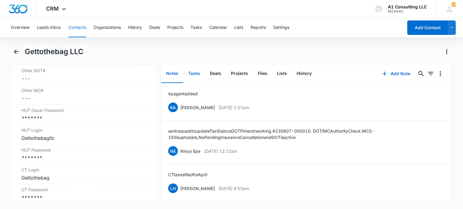
click at [186, 75] on button "Tasks" at bounding box center [194, 73] width 22 height 19
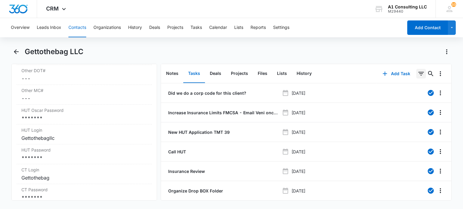
click at [417, 76] on icon "Filters" at bounding box center [420, 73] width 7 height 7
click at [409, 129] on button "Show Task status filters" at bounding box center [414, 125] width 10 height 10
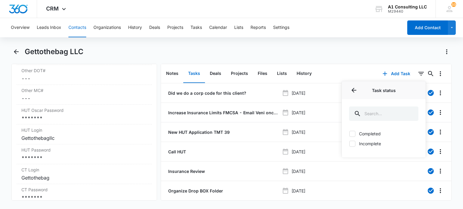
click at [378, 144] on label "Incomplete" at bounding box center [383, 144] width 69 height 6
click at [349, 144] on input "Incomplete" at bounding box center [349, 144] width 0 height 0
checkbox input "true"
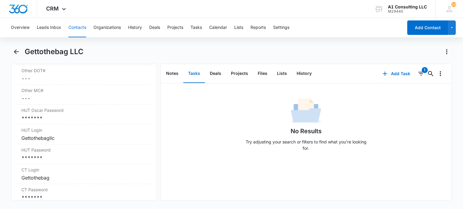
click at [358, 51] on div "Gettothebag LLC" at bounding box center [238, 52] width 427 height 10
click at [172, 77] on button "Notes" at bounding box center [172, 73] width 22 height 19
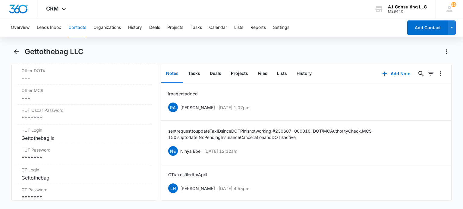
drag, startPoint x: 78, startPoint y: 29, endPoint x: 82, endPoint y: 32, distance: 4.9
click at [78, 29] on button "Contacts" at bounding box center [77, 27] width 18 height 19
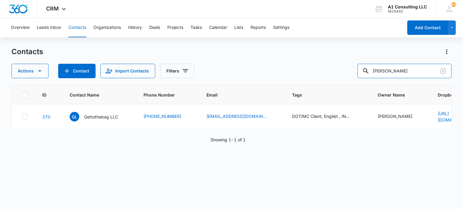
drag, startPoint x: 365, startPoint y: 76, endPoint x: 351, endPoint y: 75, distance: 13.9
click at [356, 76] on div "Actions Contact Import Contacts Filters alan" at bounding box center [231, 71] width 440 height 14
type input "kelvin"
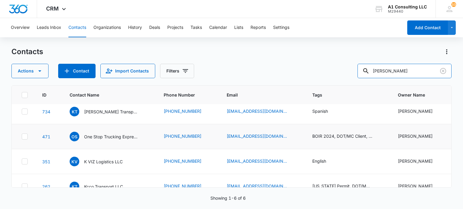
scroll to position [60, 0]
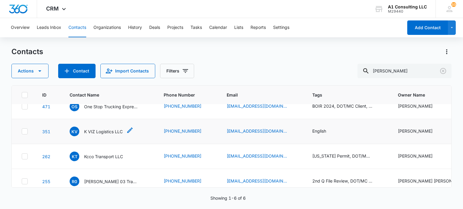
click at [114, 130] on p "K VIZ Logistics LLC" at bounding box center [103, 132] width 39 height 6
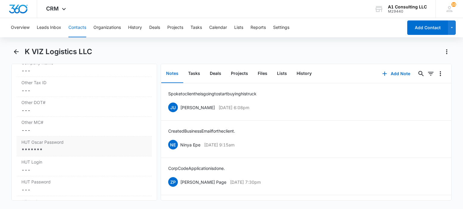
scroll to position [964, 0]
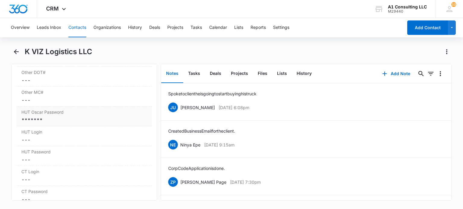
click at [87, 124] on div "*******" at bounding box center [83, 120] width 125 height 7
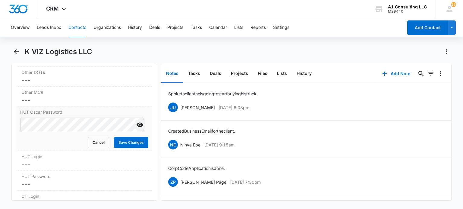
click at [136, 127] on icon "Show" at bounding box center [139, 125] width 7 height 5
drag, startPoint x: 123, startPoint y: 146, endPoint x: 159, endPoint y: 102, distance: 56.7
click at [124, 146] on button "Save Changes" at bounding box center [131, 142] width 34 height 11
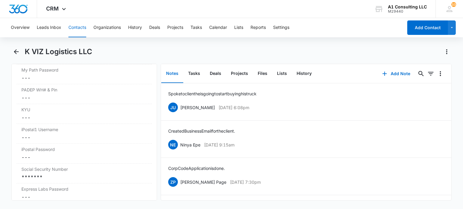
scroll to position [1235, 0]
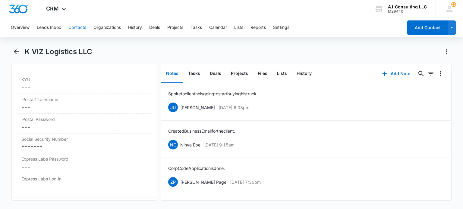
click at [74, 150] on div "*******" at bounding box center [83, 147] width 125 height 7
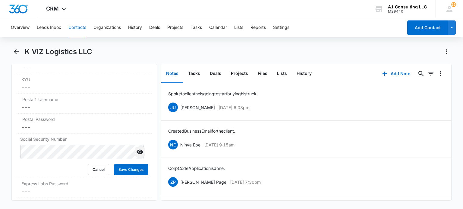
click at [136, 156] on icon "Show" at bounding box center [139, 152] width 7 height 7
click at [114, 176] on button "Save Changes" at bounding box center [131, 169] width 34 height 11
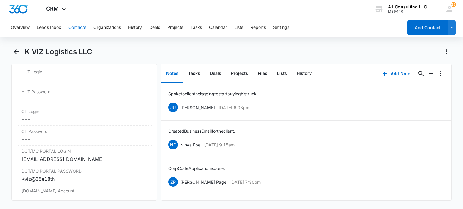
scroll to position [1055, 0]
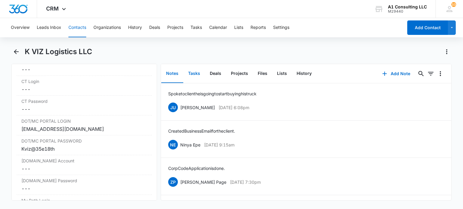
click at [193, 73] on button "Tasks" at bounding box center [194, 73] width 22 height 19
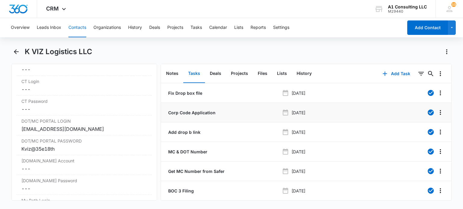
scroll to position [101, 0]
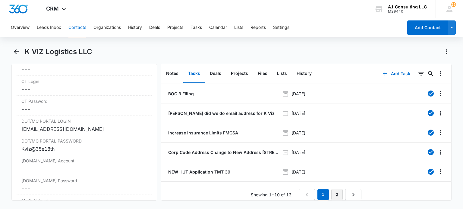
click at [335, 192] on link "2" at bounding box center [336, 194] width 11 height 11
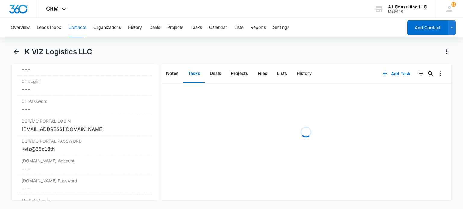
scroll to position [0, 0]
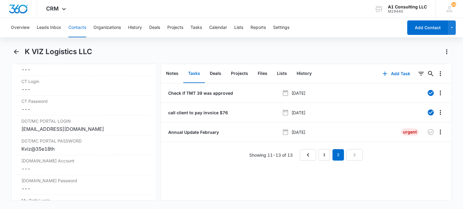
click at [74, 28] on button "Contacts" at bounding box center [77, 27] width 18 height 19
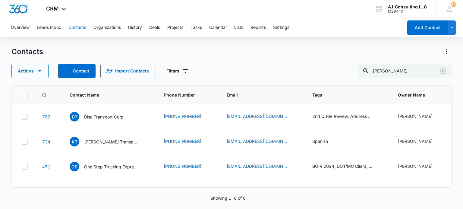
scroll to position [60, 0]
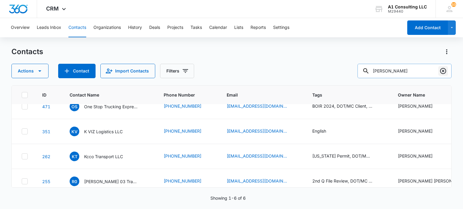
click at [442, 72] on icon "Clear" at bounding box center [443, 71] width 6 height 6
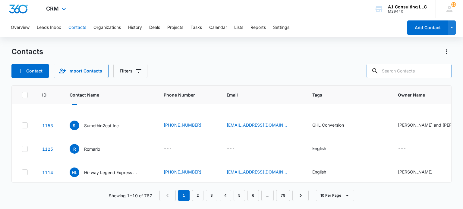
scroll to position [0, 0]
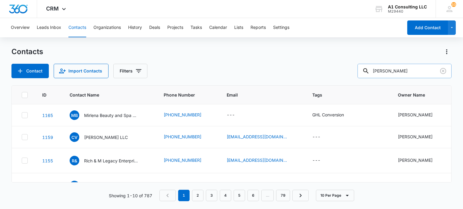
type input "awilda"
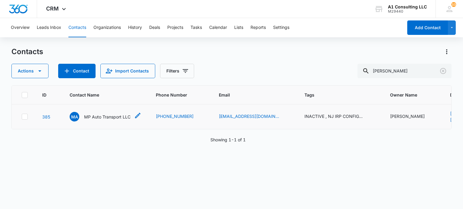
click at [114, 118] on p "MP Auto Transport LLC" at bounding box center [107, 117] width 46 height 6
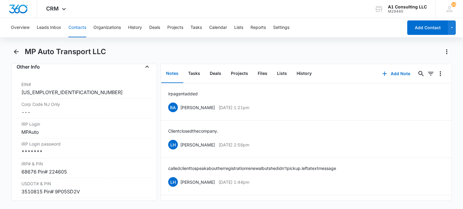
scroll to position [783, 0]
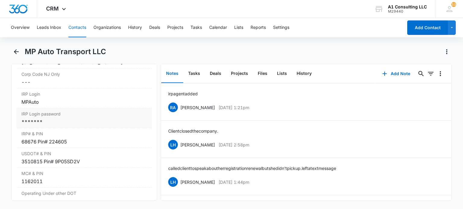
click at [78, 126] on div "*******" at bounding box center [83, 121] width 125 height 7
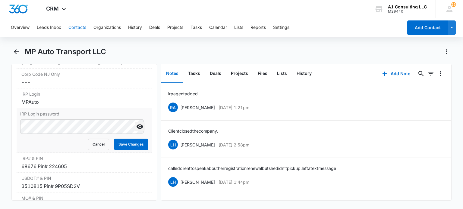
click at [136, 130] on icon "Show" at bounding box center [139, 126] width 7 height 7
click at [118, 148] on button "Save Changes" at bounding box center [131, 144] width 34 height 11
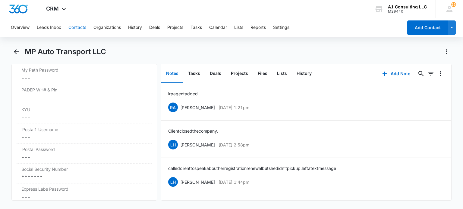
scroll to position [1235, 0]
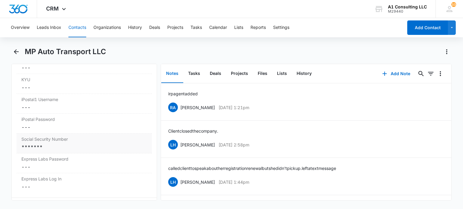
drag, startPoint x: 61, startPoint y: 146, endPoint x: 64, endPoint y: 148, distance: 4.1
click at [61, 147] on div "Social Security Number Cancel Save Changes *******" at bounding box center [84, 144] width 135 height 20
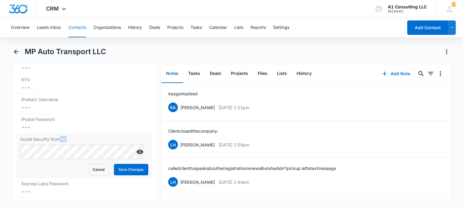
click at [136, 156] on icon "Show" at bounding box center [139, 152] width 7 height 7
click at [124, 176] on button "Save Changes" at bounding box center [131, 169] width 34 height 11
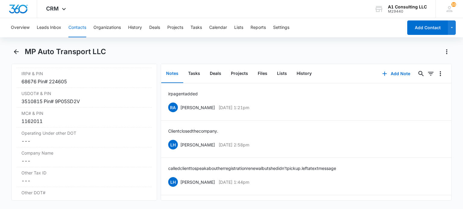
scroll to position [814, 0]
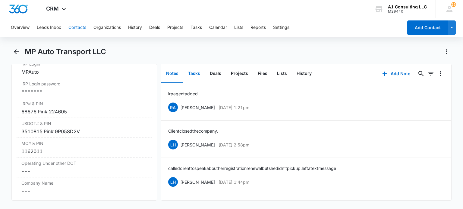
drag, startPoint x: 197, startPoint y: 74, endPoint x: 239, endPoint y: 82, distance: 42.5
click at [198, 75] on button "Tasks" at bounding box center [194, 73] width 22 height 19
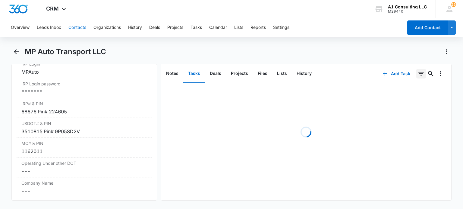
click at [417, 77] on icon "Filters" at bounding box center [420, 73] width 7 height 7
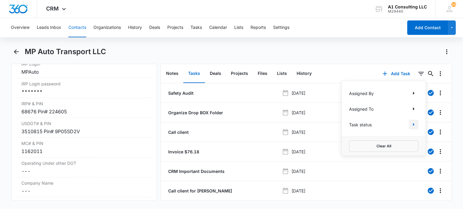
click at [410, 123] on icon "Show Task status filters" at bounding box center [413, 124] width 7 height 7
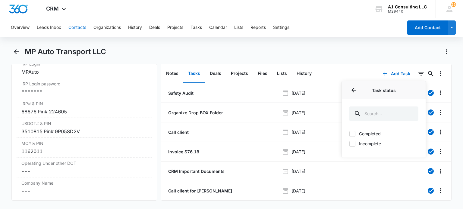
click at [366, 142] on label "Incomplete" at bounding box center [383, 144] width 69 height 6
click at [349, 144] on input "Incomplete" at bounding box center [349, 144] width 0 height 0
checkbox input "true"
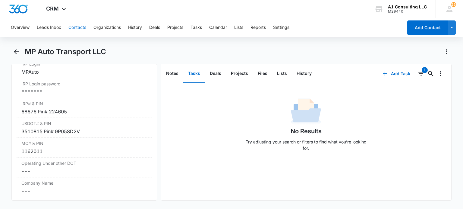
click at [347, 64] on div "Notes Tasks Deals Projects Files Lists History" at bounding box center [268, 73] width 215 height 19
click at [163, 75] on button "Notes" at bounding box center [172, 73] width 22 height 19
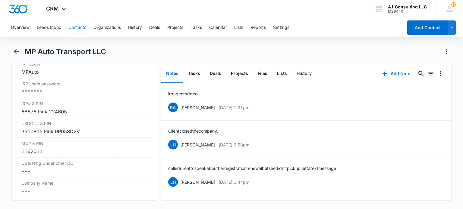
click at [79, 25] on button "Contacts" at bounding box center [77, 27] width 18 height 19
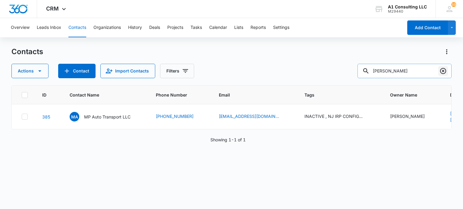
click at [441, 74] on icon "Clear" at bounding box center [442, 70] width 7 height 7
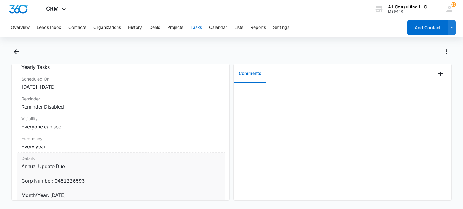
scroll to position [90, 0]
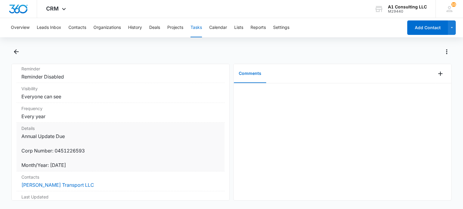
drag, startPoint x: 85, startPoint y: 165, endPoint x: 22, endPoint y: 138, distance: 68.4
click at [22, 138] on dd "Annual Update Due Corp Number: 0451226593 Month/Year: January 2025" at bounding box center [120, 151] width 198 height 36
copy dd "Annual Update Due Corp Number: 0451226593 Month/Year: January 2025"
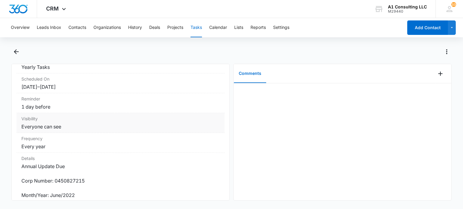
scroll to position [90, 0]
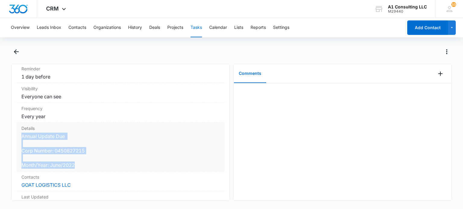
drag, startPoint x: 80, startPoint y: 167, endPoint x: 22, endPoint y: 138, distance: 65.1
click at [22, 138] on dd "Annual Update Due Corp Number: 0450827215 Month/Year: June/2022" at bounding box center [120, 151] width 198 height 36
copy dd "Annual Update Due Corp Number: 0450827215 Month/Year: June/2022"
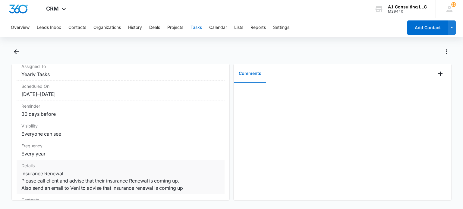
scroll to position [90, 0]
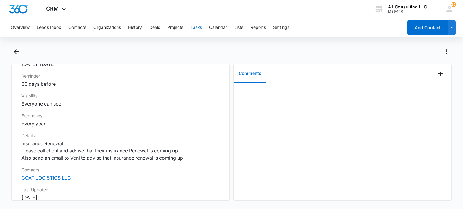
drag, startPoint x: 190, startPoint y: 155, endPoint x: 15, endPoint y: 143, distance: 175.8
click at [15, 143] on div "Insurance Renewal Urgent Task Info Assigned To Yearly Tasks Scheduled On [DATE]…" at bounding box center [120, 132] width 218 height 137
copy dd "Insurance Renewal Please call client and advise that their insurance Renewal is…"
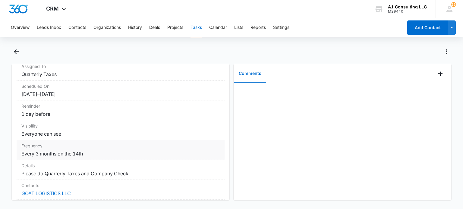
scroll to position [90, 0]
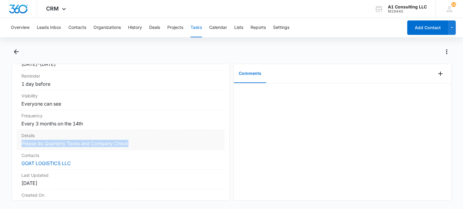
drag, startPoint x: 80, startPoint y: 143, endPoint x: 21, endPoint y: 146, distance: 59.1
click at [21, 146] on div "Details Please do Quarterly Taxes and Company Check" at bounding box center [121, 140] width 208 height 20
copy dd "Please do Quarterly Taxes and Company Check"
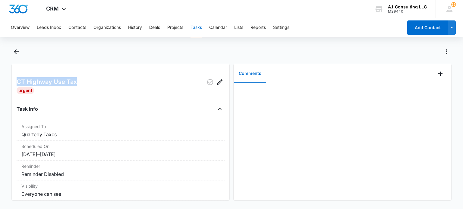
drag, startPoint x: 39, startPoint y: 84, endPoint x: 90, endPoint y: 74, distance: 51.9
click at [8, 84] on main "CT Highway Use Tax Urgent Task Info Assigned To Quarterly Taxes Scheduled On 10…" at bounding box center [231, 127] width 463 height 161
drag, startPoint x: 97, startPoint y: 86, endPoint x: 14, endPoint y: 86, distance: 82.6
click at [14, 86] on div "HUT Annual Filer January Urgent Task Info Assigned To Quarterly Taxes Scheduled…" at bounding box center [120, 132] width 218 height 137
copy h2 "HUT Annual Filer January"
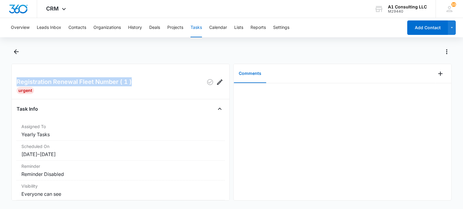
drag, startPoint x: 136, startPoint y: 80, endPoint x: 7, endPoint y: 78, distance: 129.0
click at [6, 78] on main "Registration Renewal Fleet Number ( 1 ) Urgent Task Info Assigned To Yearly Tas…" at bounding box center [231, 127] width 463 height 161
copy h2 "Registration Renewal Fleet Number ( 1 )"
drag, startPoint x: 75, startPoint y: 81, endPoint x: 0, endPoint y: 77, distance: 75.2
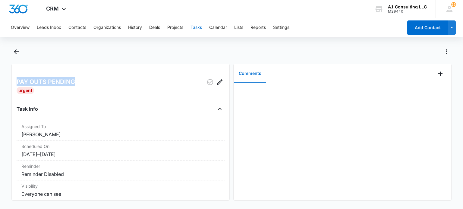
click at [0, 77] on main "PAY OUTS PENDING Urgent Task Info Assigned To Jeannette Uribe Scheduled On 9/10…" at bounding box center [231, 127] width 463 height 161
copy h2 "PAY OUTS PENDING"
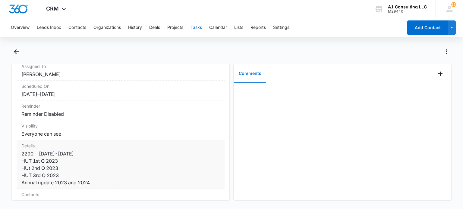
scroll to position [90, 0]
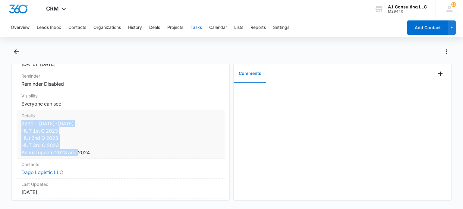
drag, startPoint x: 74, startPoint y: 152, endPoint x: 20, endPoint y: 126, distance: 59.4
click at [20, 126] on div "Details 2290 - 2022-2023 HUT 1st Q 2023 HUt 2nd Q 2023 HUT 3rd Q 2023 Annual up…" at bounding box center [121, 134] width 208 height 49
copy dd "2290 - 2022-2023 HUT 1st Q 2023 HUt 2nd Q 2023 HUT 3rd Q 2023 Annual update 202…"
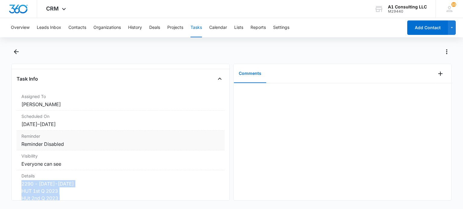
scroll to position [0, 0]
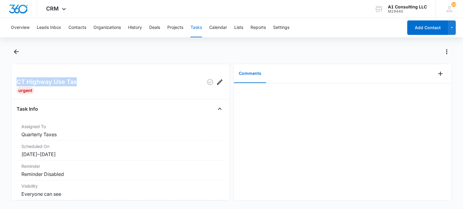
drag, startPoint x: 87, startPoint y: 81, endPoint x: 14, endPoint y: 78, distance: 72.4
click at [14, 78] on div "CT Highway Use Tax Urgent Task Info Assigned To Quarterly Taxes Scheduled On 7/…" at bounding box center [120, 132] width 218 height 137
copy h2 "CT Highway Use Tax"
drag, startPoint x: 76, startPoint y: 77, endPoint x: 35, endPoint y: 70, distance: 41.6
click at [7, 74] on main "Quarterly Taxes Urgent Task Info Assigned To Quarterly Taxes Scheduled On [DATE…" at bounding box center [231, 127] width 463 height 161
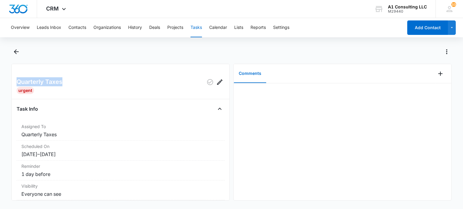
copy h2 "Quarterly Taxes"
drag, startPoint x: 64, startPoint y: 82, endPoint x: 9, endPoint y: 78, distance: 55.3
click at [7, 80] on main "Annual Update OCTOBER 2021 Urgent Task Info Assigned To Yearly Tasks Scheduled …" at bounding box center [231, 127] width 463 height 161
click at [78, 83] on h2 "Annual Update OCTOBER 2021" at bounding box center [49, 82] width 64 height 10
click at [81, 83] on h2 "Annual Update OCTOBER 2021" at bounding box center [49, 82] width 64 height 10
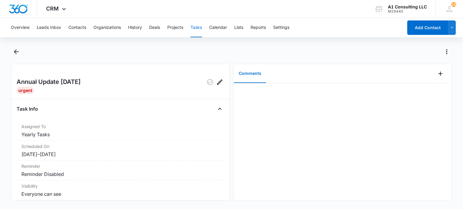
click at [81, 83] on h2 "Annual Update OCTOBER 2021" at bounding box center [49, 82] width 64 height 10
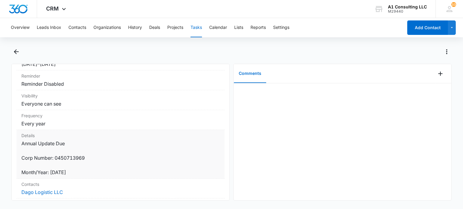
drag, startPoint x: 83, startPoint y: 171, endPoint x: 22, endPoint y: 142, distance: 67.9
click at [22, 143] on dd "Annual Update Due Corp Number: 0450713969 Month/Year: OCTOBER 2021" at bounding box center [120, 158] width 198 height 36
copy dd "Annual Update Due Corp Number: 0450713969 Month/Year: OCTOBER 2021"
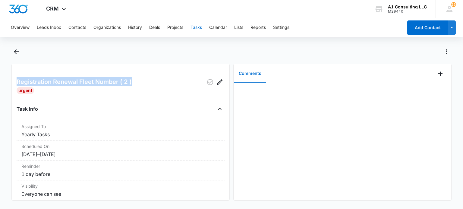
drag, startPoint x: 140, startPoint y: 83, endPoint x: 0, endPoint y: 84, distance: 140.1
click at [0, 84] on main "Registration Renewal Fleet Number ( 2 ) Urgent Task Info Assigned To Yearly Tas…" at bounding box center [231, 127] width 463 height 161
copy h2 "Registration Renewal Fleet Number ( 2 )"
drag, startPoint x: 139, startPoint y: 83, endPoint x: 14, endPoint y: 78, distance: 125.1
click at [14, 78] on div "Registration Renewal Fleet Number ( 3 ) Urgent Task Info Assigned To Yearly Tas…" at bounding box center [120, 132] width 218 height 137
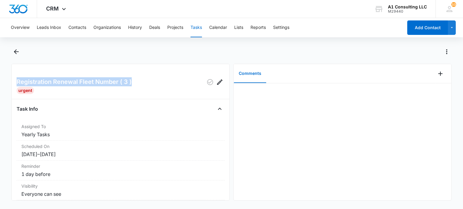
copy h2 "Registration Renewal Fleet Number ( 3 )"
drag, startPoint x: 94, startPoint y: 83, endPoint x: 2, endPoint y: 83, distance: 91.9
click at [0, 83] on main "HUT Annual Filer January Urgent Task Info Assigned To Quarterly Taxes Scheduled…" at bounding box center [231, 127] width 463 height 161
copy h2 "HUT Annual Filer January"
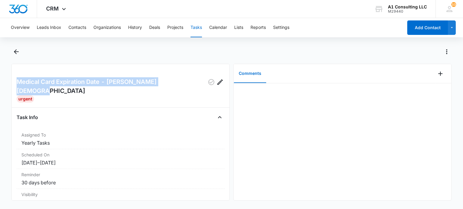
drag, startPoint x: 174, startPoint y: 82, endPoint x: 11, endPoint y: 74, distance: 162.9
click at [8, 78] on main "Medical Card Expiration Date - [PERSON_NAME] Urgent Task Info Assigned To Yearl…" at bounding box center [231, 127] width 463 height 161
copy h2 "Medical Card Expiration Date - [PERSON_NAME][DEMOGRAPHIC_DATA]"
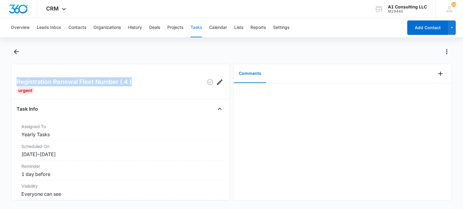
drag, startPoint x: 145, startPoint y: 81, endPoint x: 12, endPoint y: 81, distance: 132.6
click at [12, 82] on div "Registration Renewal Fleet Number ( 4 ) Urgent Task Info Assigned To Yearly Tas…" at bounding box center [120, 132] width 218 height 137
copy h2 "Registration Renewal Fleet Number ( 4 )"
drag, startPoint x: 86, startPoint y: 80, endPoint x: 0, endPoint y: 80, distance: 85.9
click at [0, 80] on main "Yearly Driving Record Urgent Task Info Assigned To Yearly Tasks Scheduled On 4/…" at bounding box center [231, 127] width 463 height 161
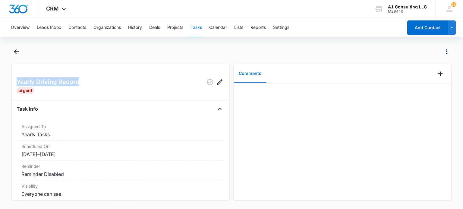
copy h2 "Yearly Driving Record"
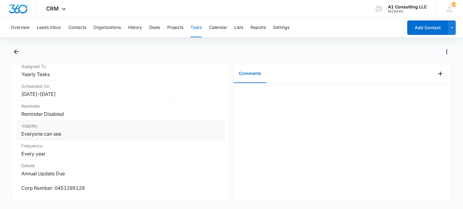
scroll to position [90, 0]
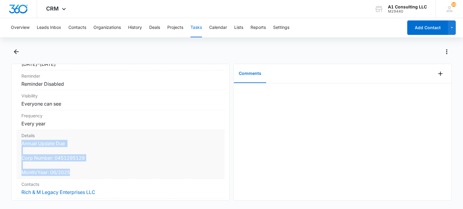
drag, startPoint x: 75, startPoint y: 171, endPoint x: 18, endPoint y: 144, distance: 63.4
click at [18, 144] on div "Details Annual Update Due Corp Number: 0451295129 Month/Year: 06/2025" at bounding box center [121, 154] width 208 height 49
copy dd "Annual Update Due Corp Number: 0451295129 Month/Year: 06/2025"
